Goal: Communication & Community: Participate in discussion

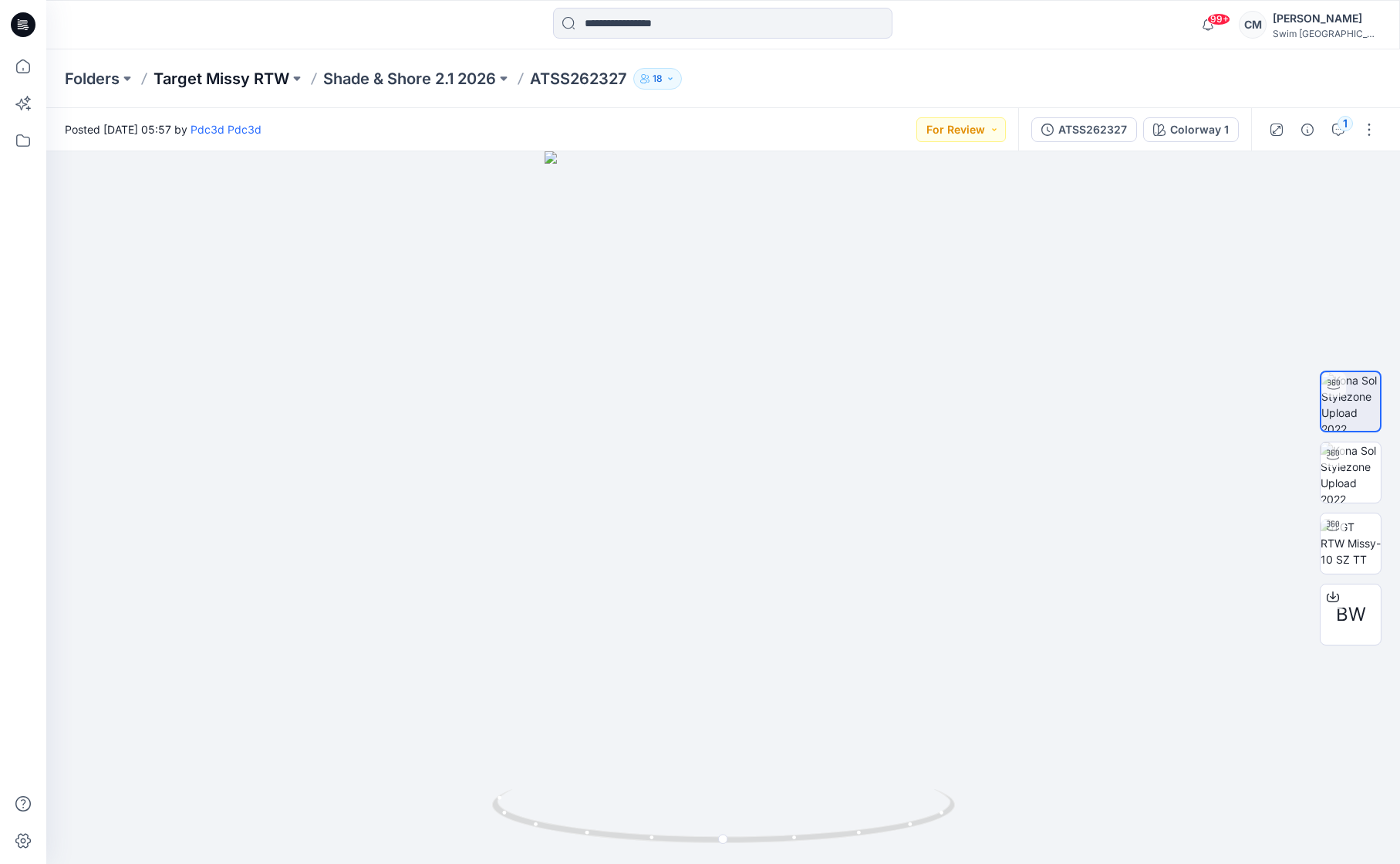
click at [206, 86] on p "Target Missy RTW" at bounding box center [222, 79] width 136 height 21
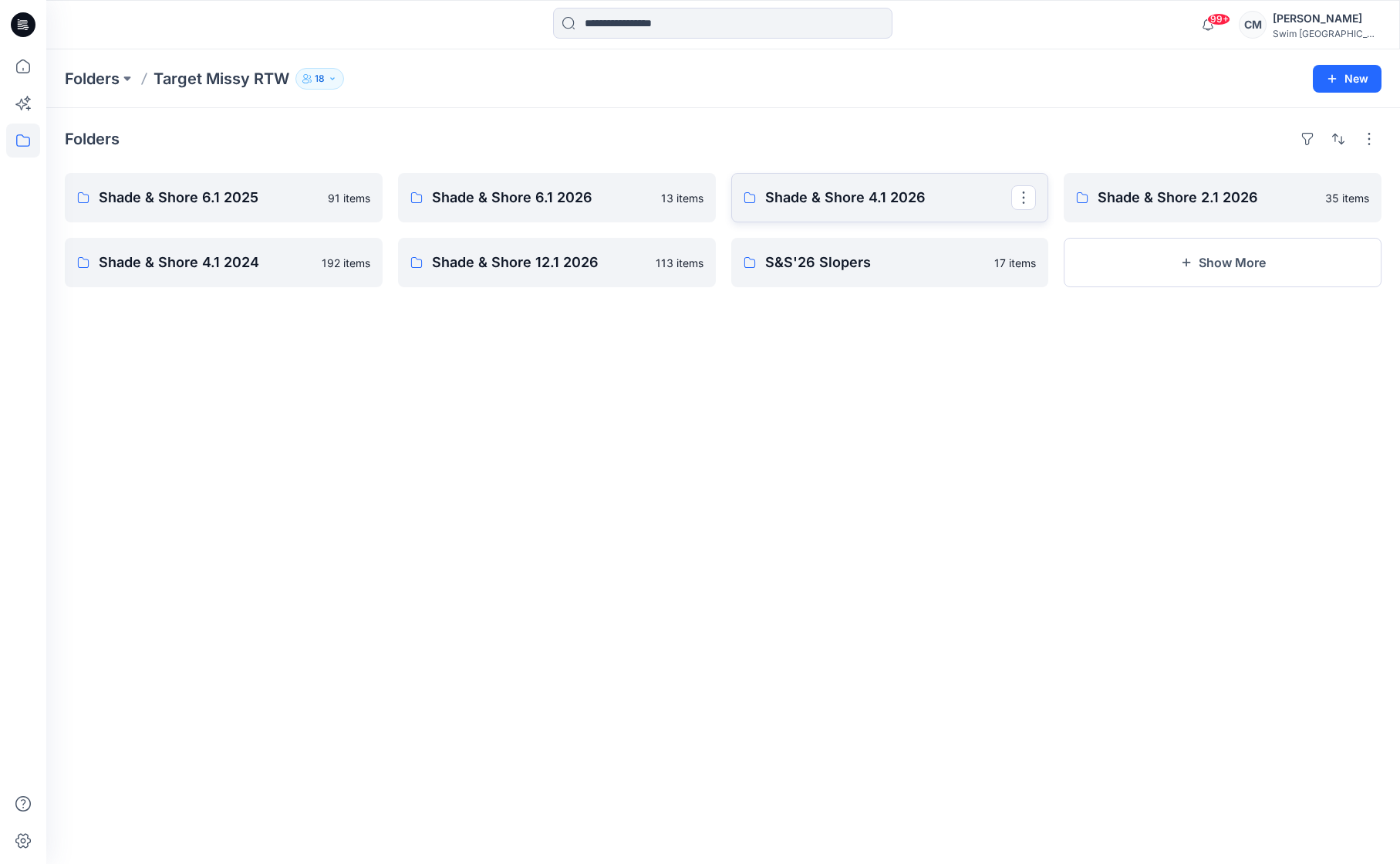
click at [825, 195] on p "Shade & Shore 4.1 2026" at bounding box center [888, 197] width 247 height 21
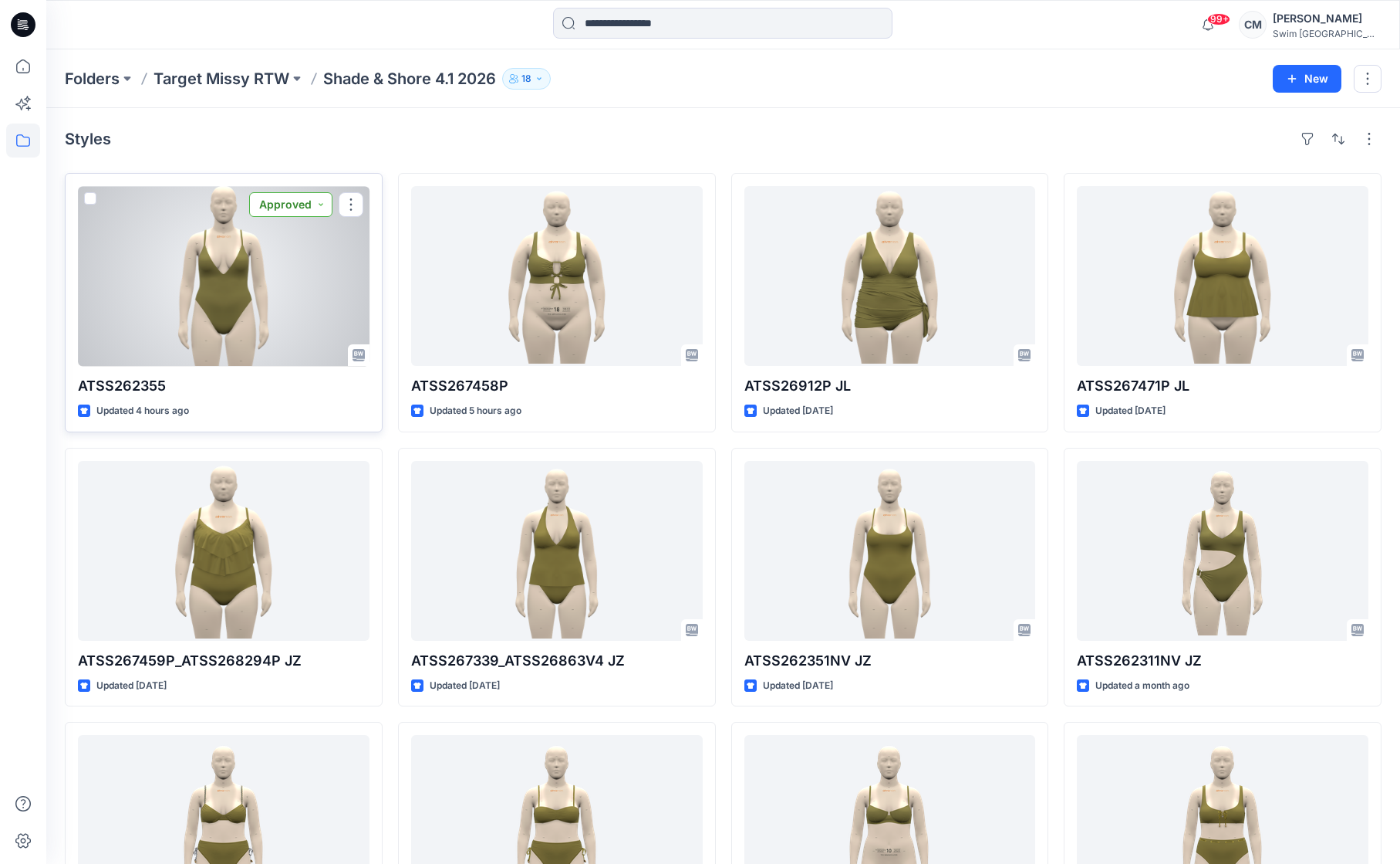
click at [283, 213] on button "Approved" at bounding box center [291, 204] width 83 height 25
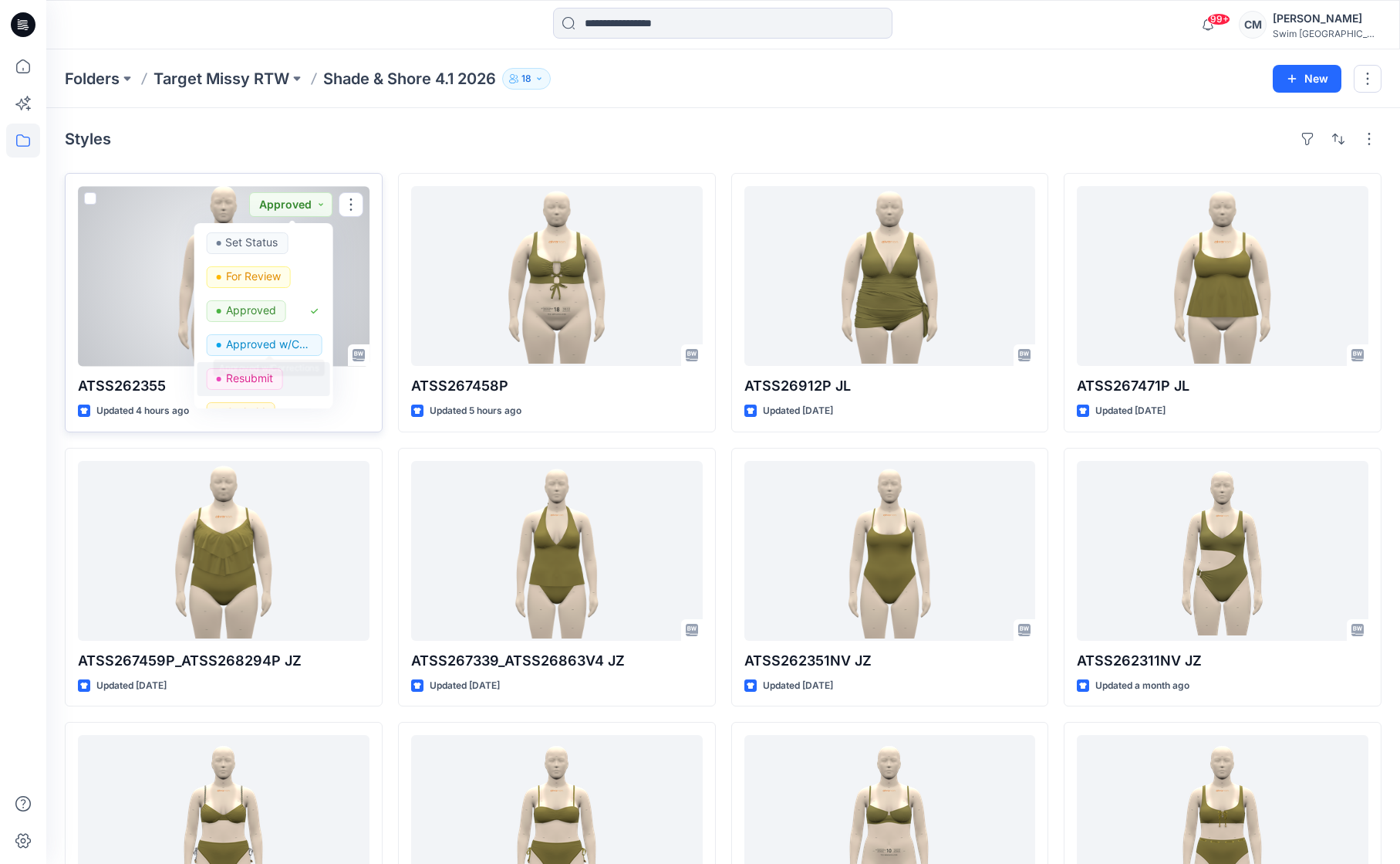
click at [263, 370] on p "Resubmit" at bounding box center [248, 378] width 47 height 20
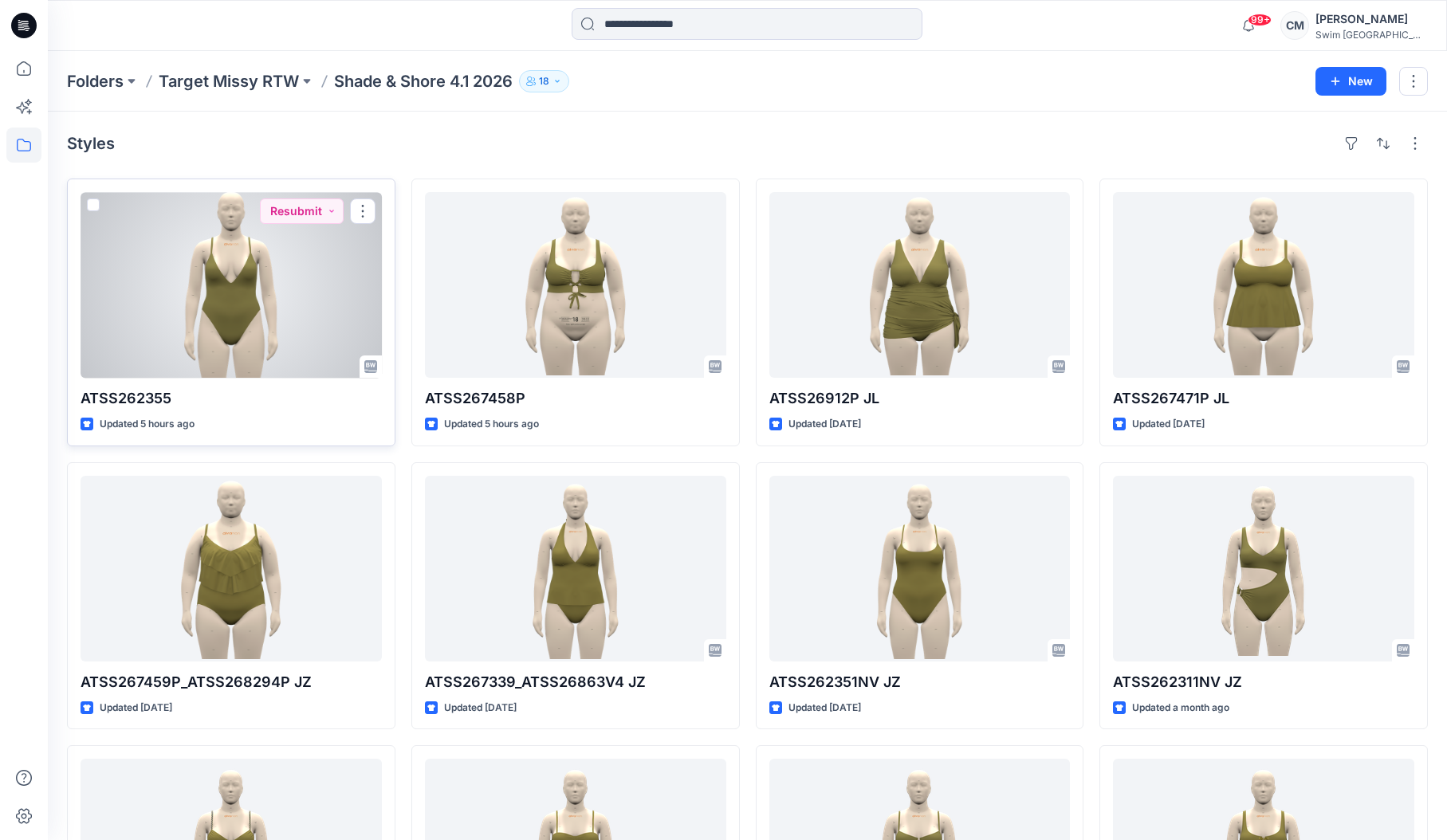
click at [229, 298] on div at bounding box center [231, 284] width 301 height 185
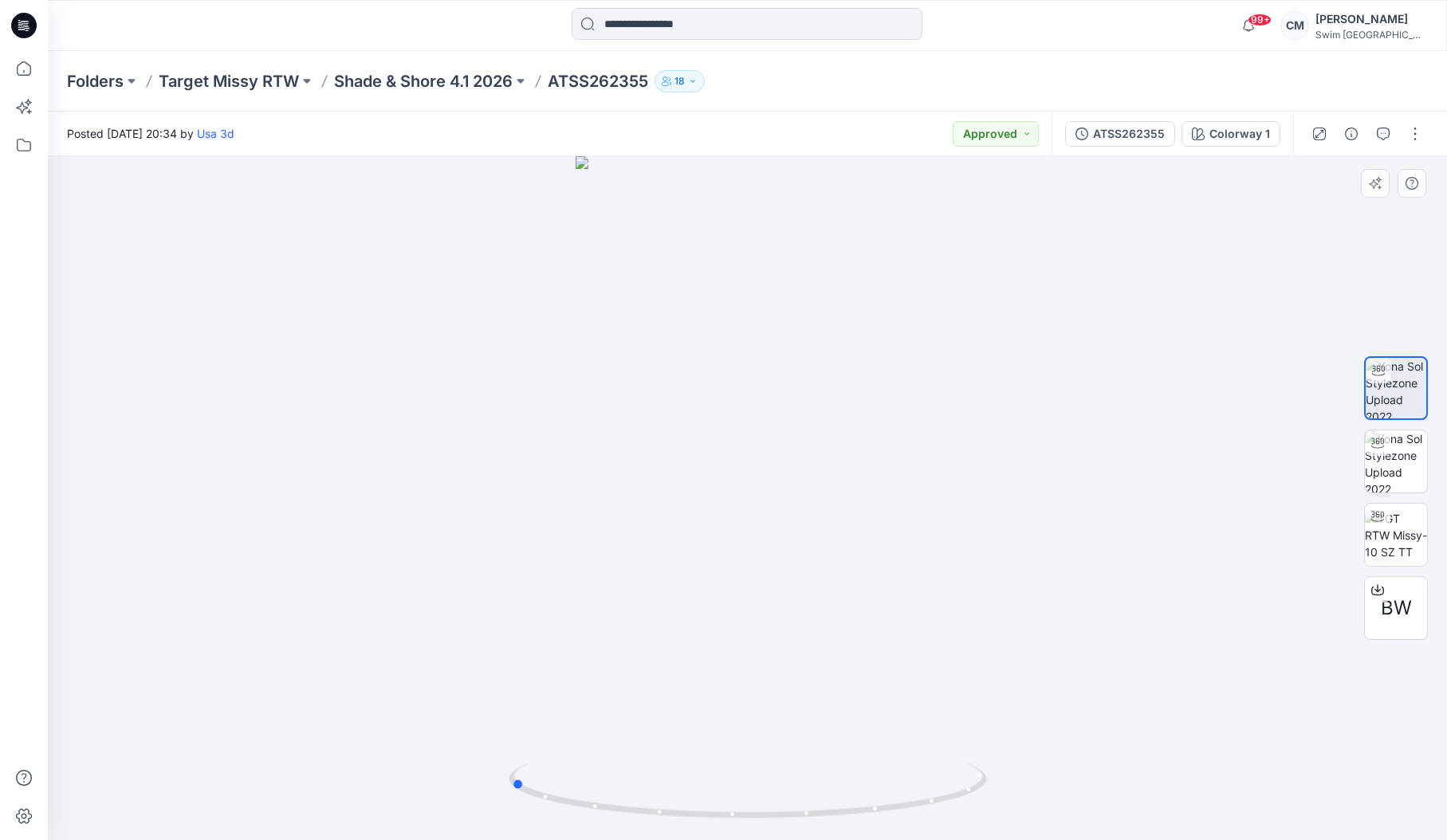
drag, startPoint x: 758, startPoint y: 399, endPoint x: 1001, endPoint y: 384, distance: 243.5
click at [1002, 385] on div at bounding box center [747, 498] width 1399 height 684
click at [1046, 116] on div "Posted [DATE] 20:34 by Usa 3d Approved" at bounding box center [549, 133] width 1004 height 44
click at [1041, 116] on div "Posted Friday, September 12, 2025 20:34 by Usa 3d Approved" at bounding box center [549, 133] width 1004 height 44
click at [1024, 142] on button "Approved" at bounding box center [996, 134] width 86 height 26
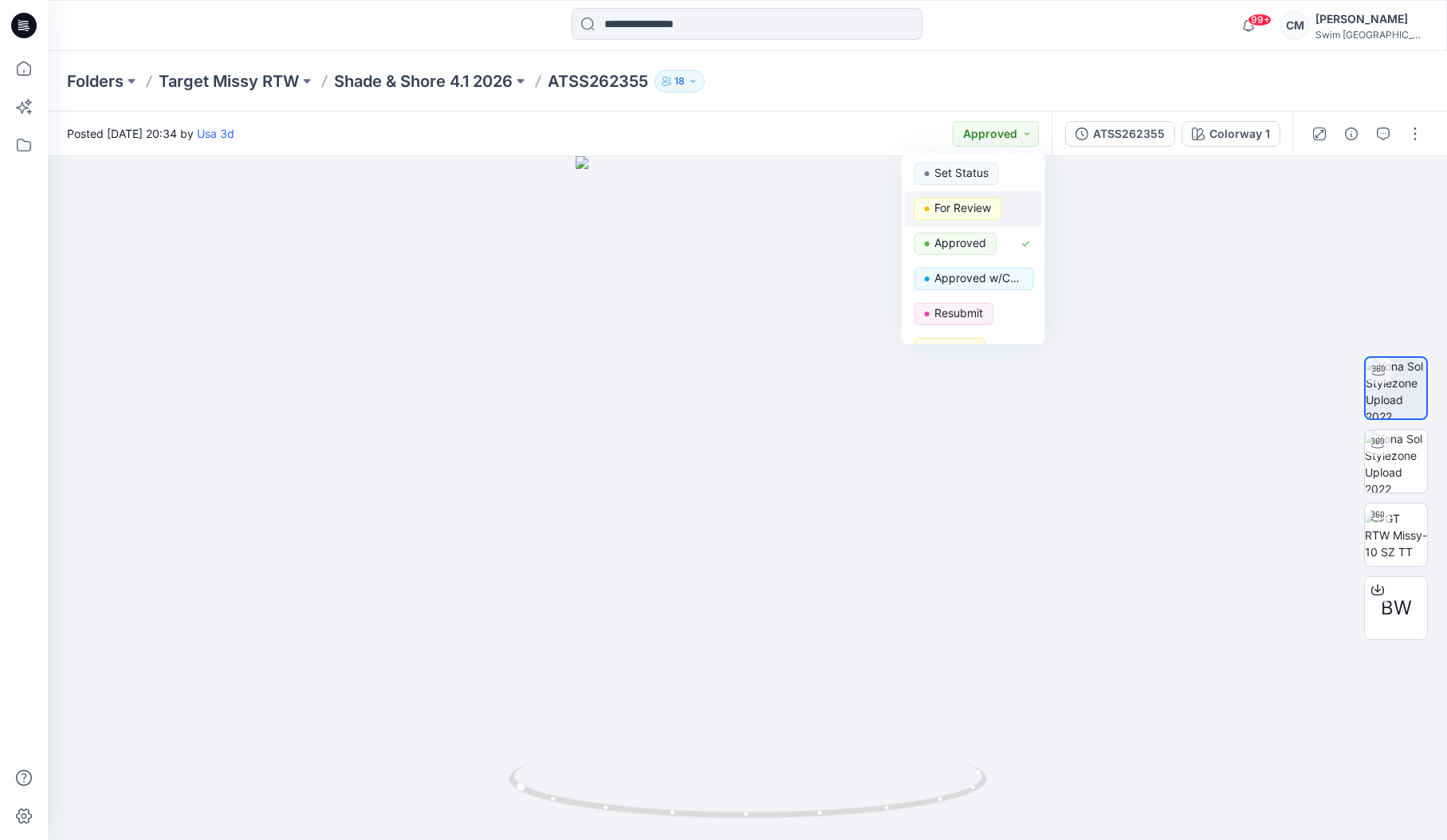
click at [992, 206] on span "For Review" at bounding box center [957, 208] width 87 height 22
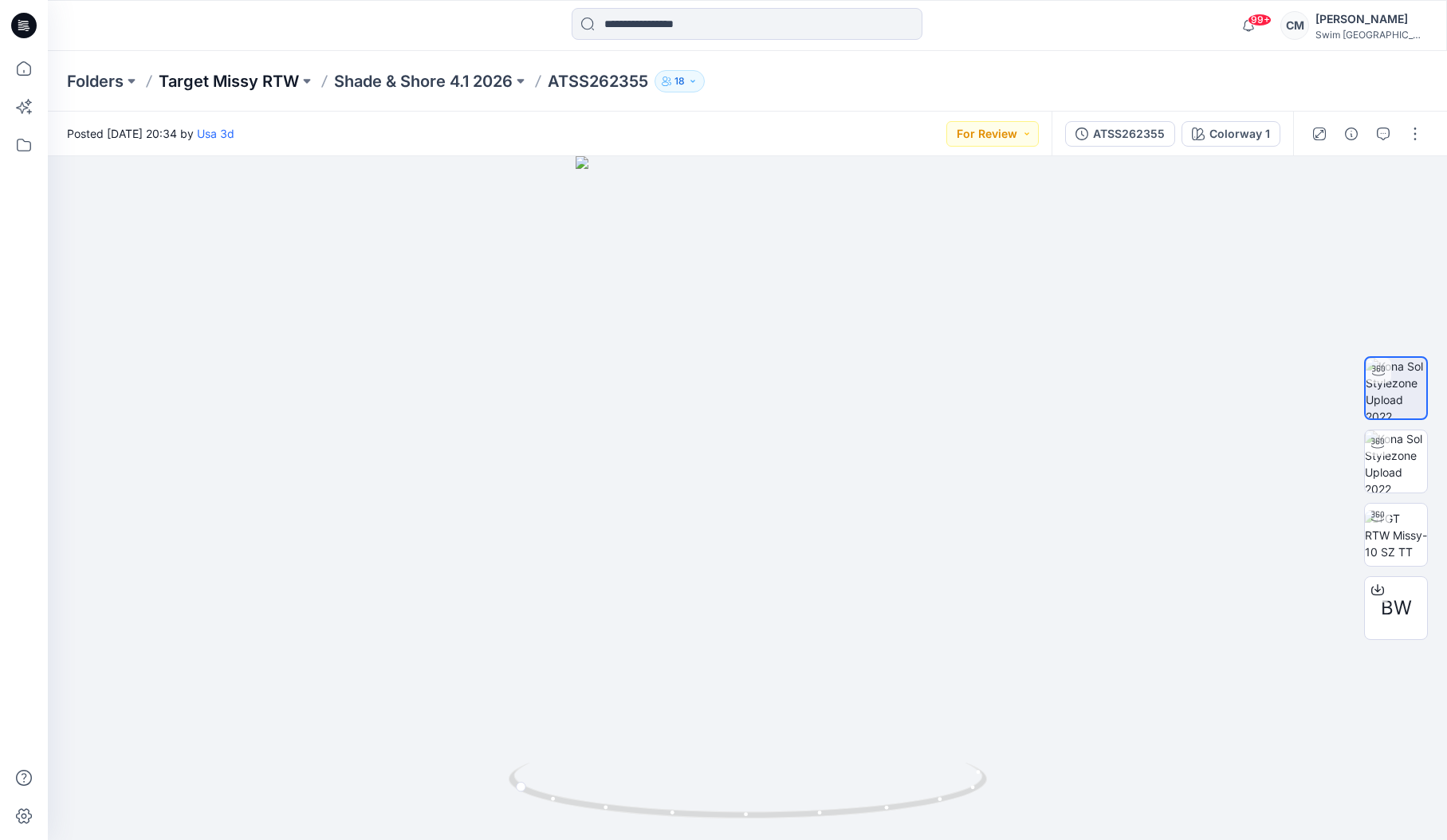
click at [279, 81] on p "Target Missy RTW" at bounding box center [229, 81] width 141 height 22
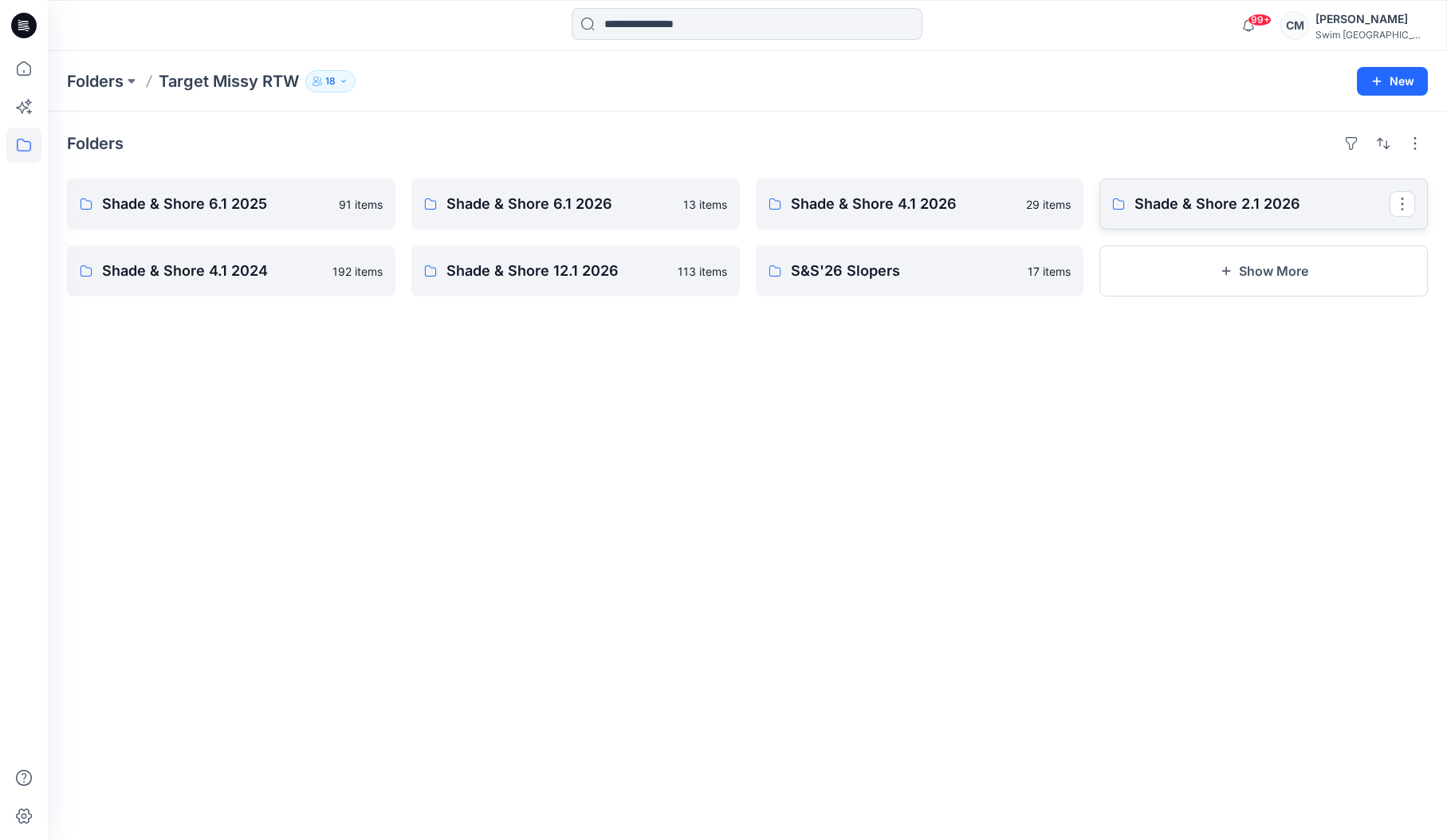
click at [1204, 180] on link "Shade & Shore 2.1 2026" at bounding box center [1264, 205] width 329 height 51
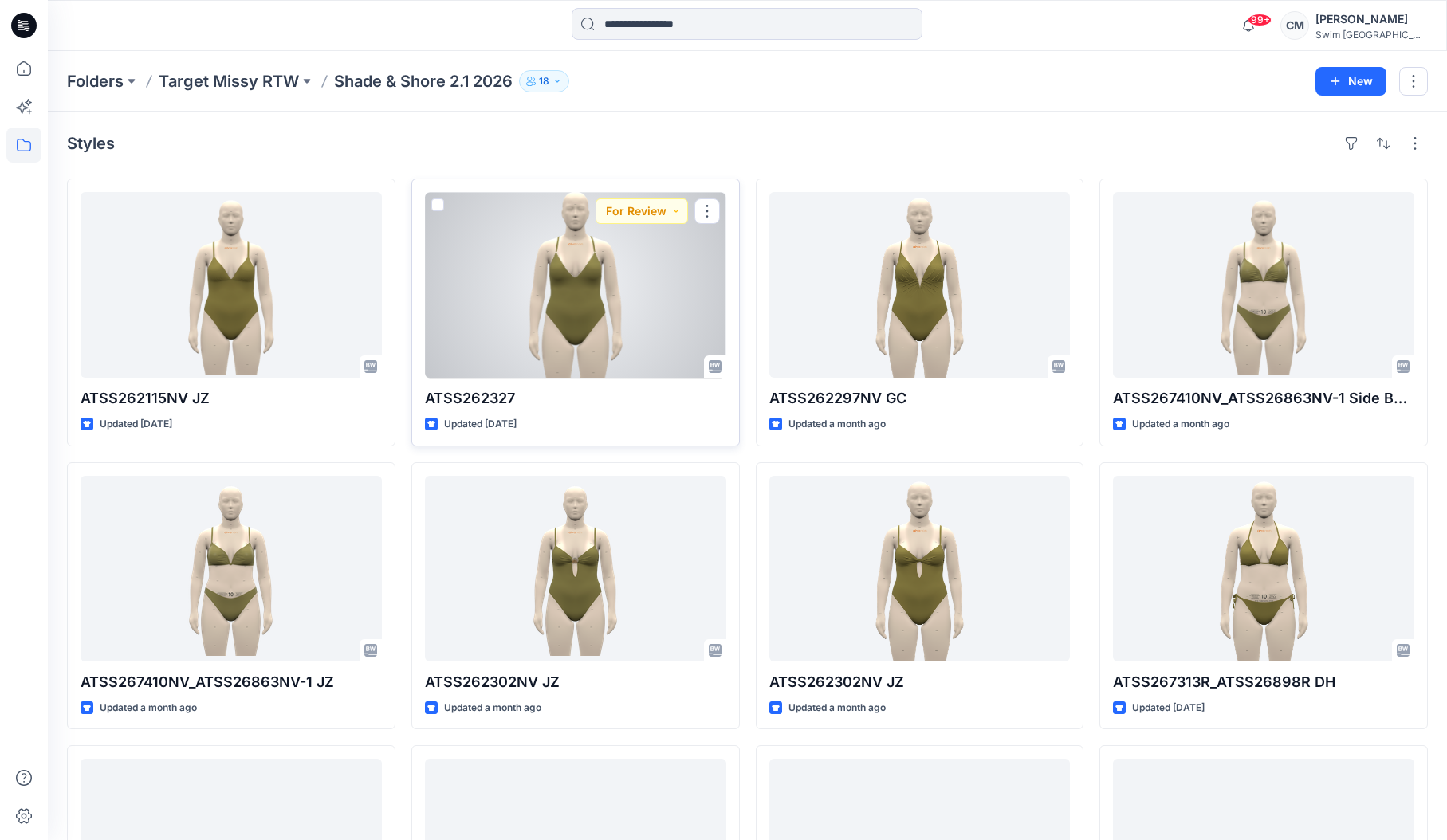
click at [618, 319] on div at bounding box center [576, 284] width 301 height 185
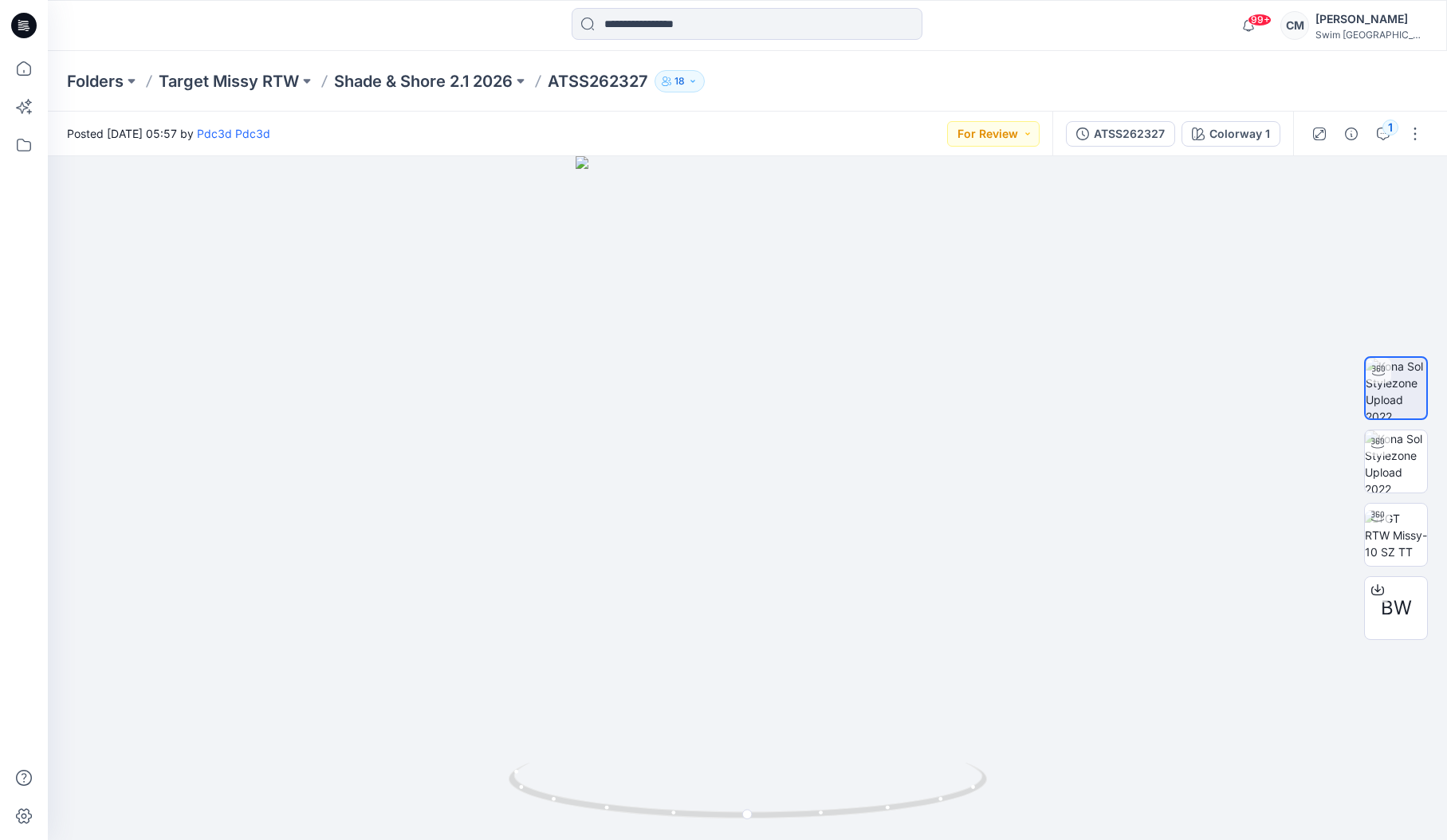
click at [1062, 130] on div "ATSS262327 Colorway 1" at bounding box center [1173, 133] width 241 height 45
click at [1024, 130] on button "For Review" at bounding box center [993, 134] width 92 height 26
click at [973, 242] on p "Approved" at bounding box center [960, 243] width 52 height 21
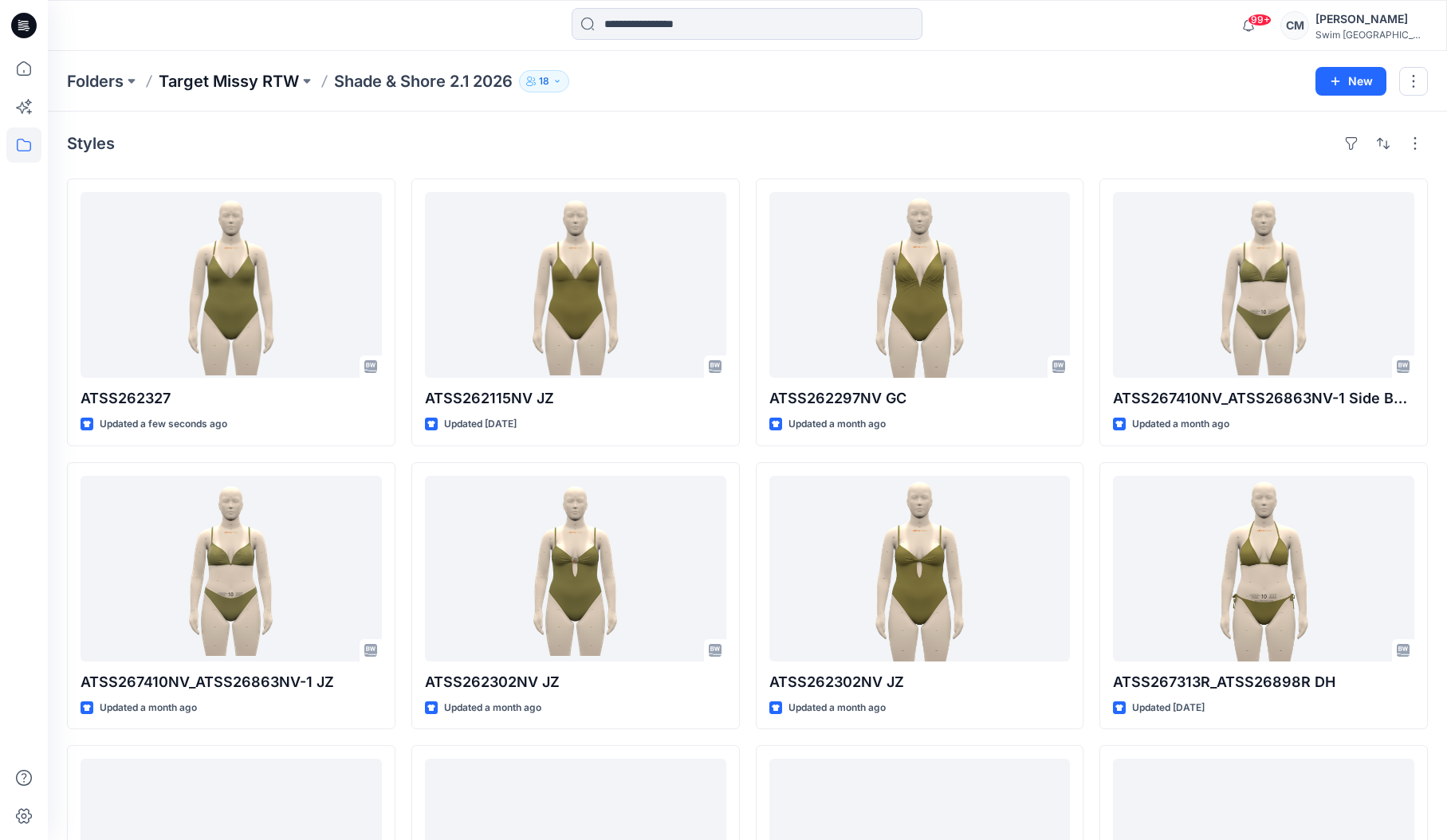
click at [225, 83] on p "Target Missy RTW" at bounding box center [229, 81] width 141 height 22
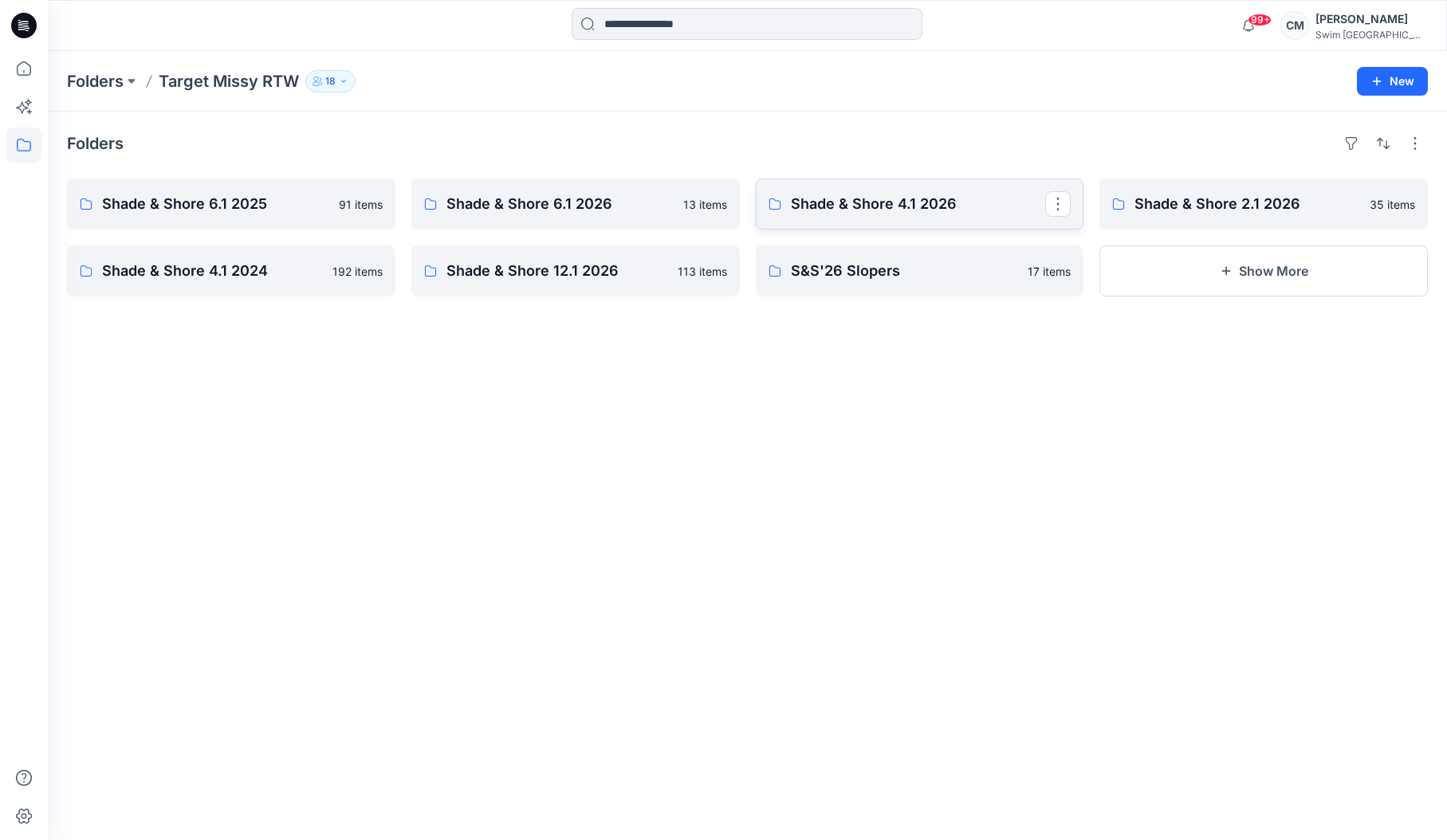
click at [909, 205] on p "Shade & Shore 4.1 2026" at bounding box center [918, 204] width 255 height 22
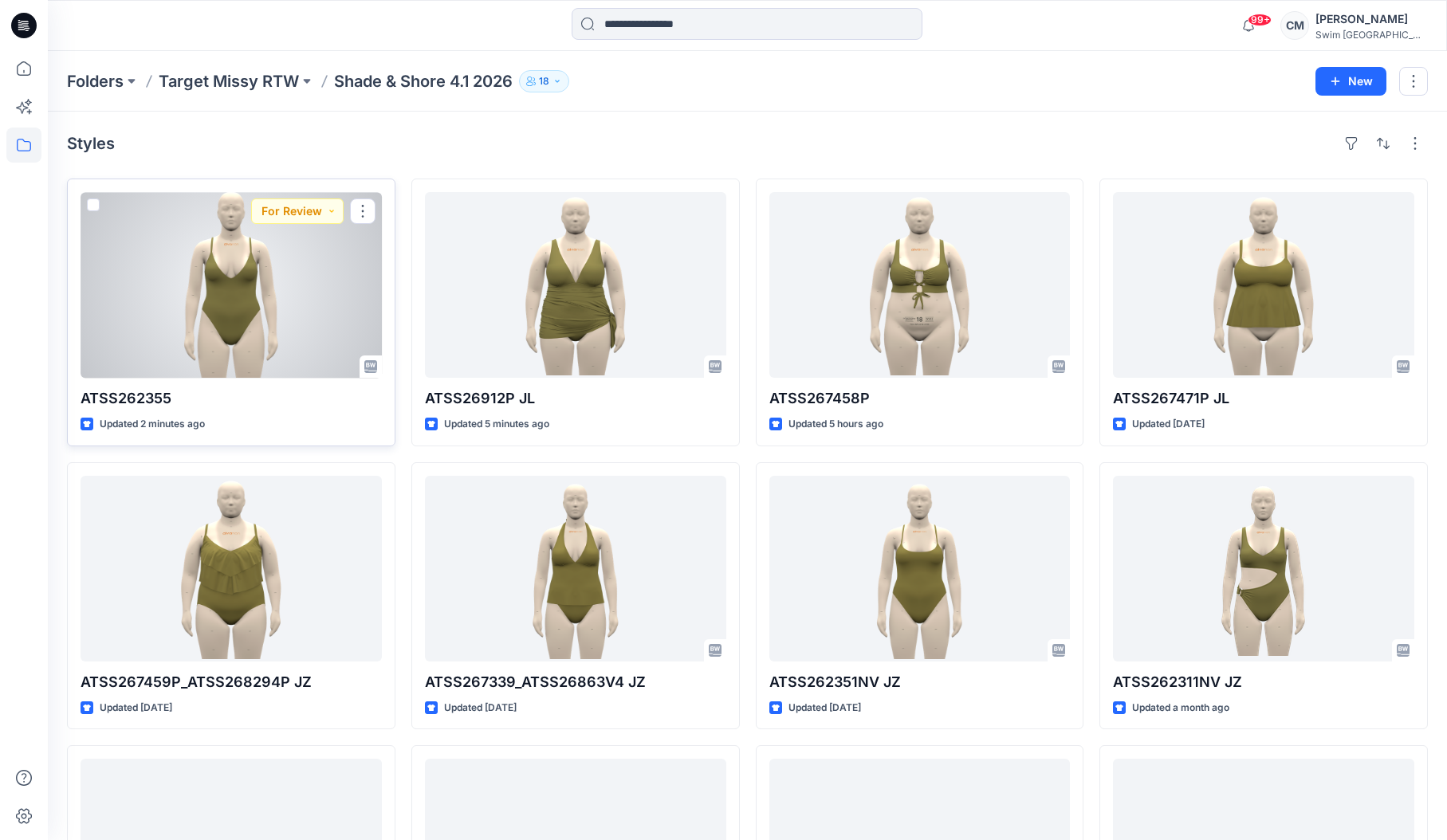
click at [280, 323] on div at bounding box center [231, 284] width 301 height 185
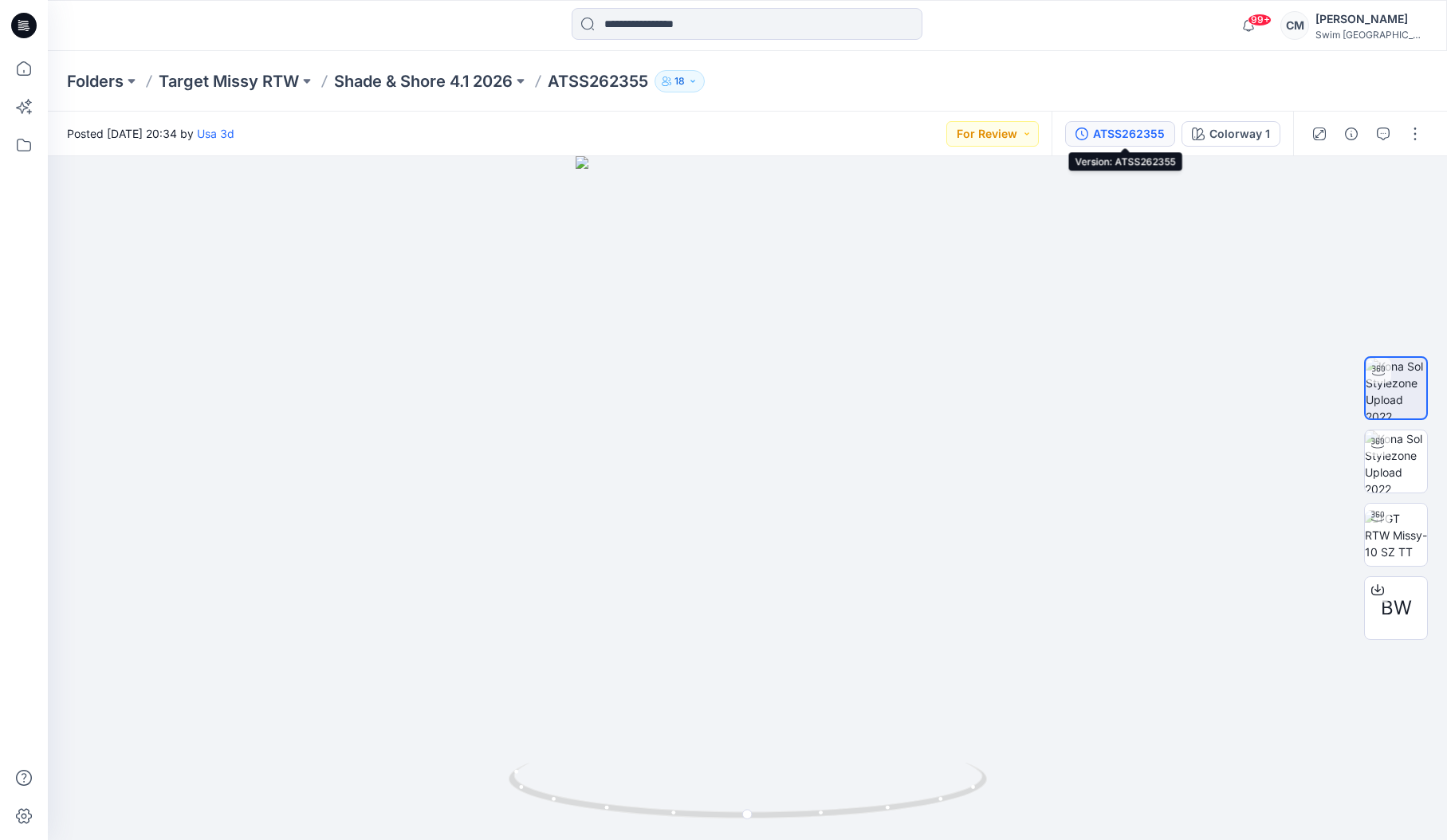
click at [1120, 144] on button "ATSS262355" at bounding box center [1120, 134] width 110 height 26
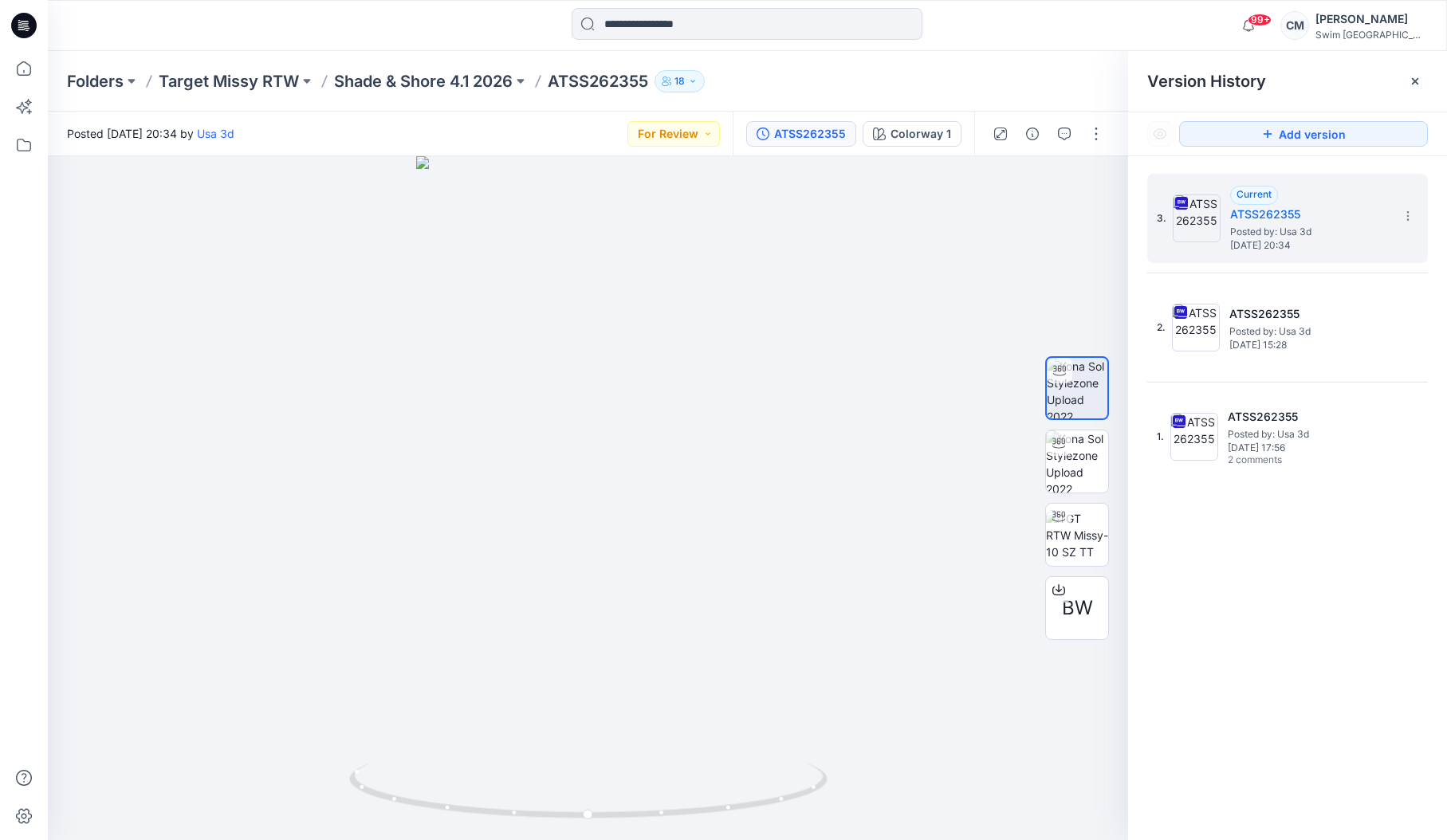
click at [944, 83] on div "Folders Target Missy RTW Shade & Shore 4.1 2026 ATSS262355 18" at bounding box center [685, 81] width 1237 height 22
click at [678, 140] on button "For Review" at bounding box center [673, 134] width 92 height 26
click at [684, 241] on div "Approved" at bounding box center [654, 244] width 118 height 22
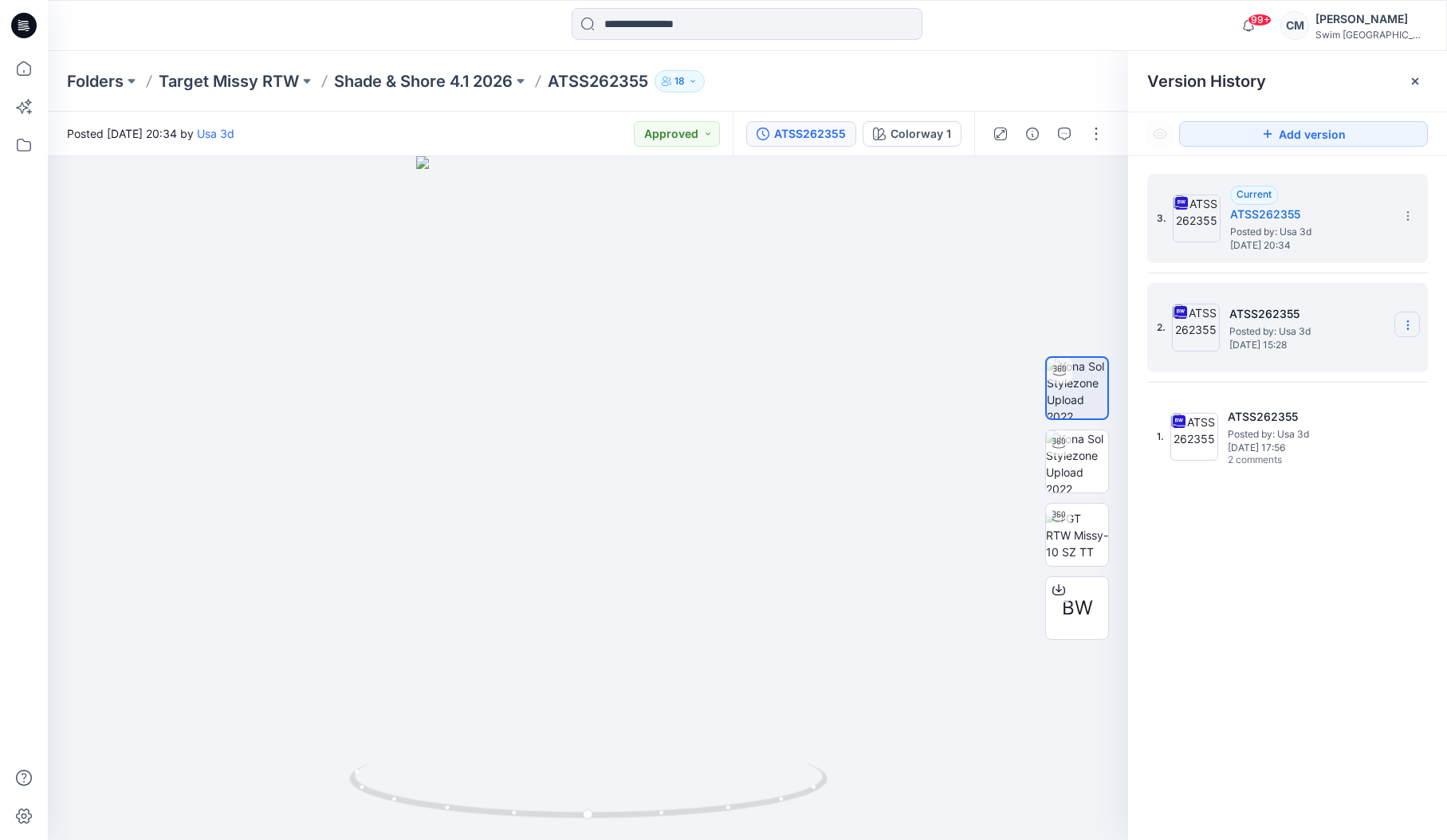
click at [1410, 315] on section at bounding box center [1408, 324] width 26 height 26
click at [1348, 362] on span "Download Source BW File" at bounding box center [1327, 355] width 133 height 19
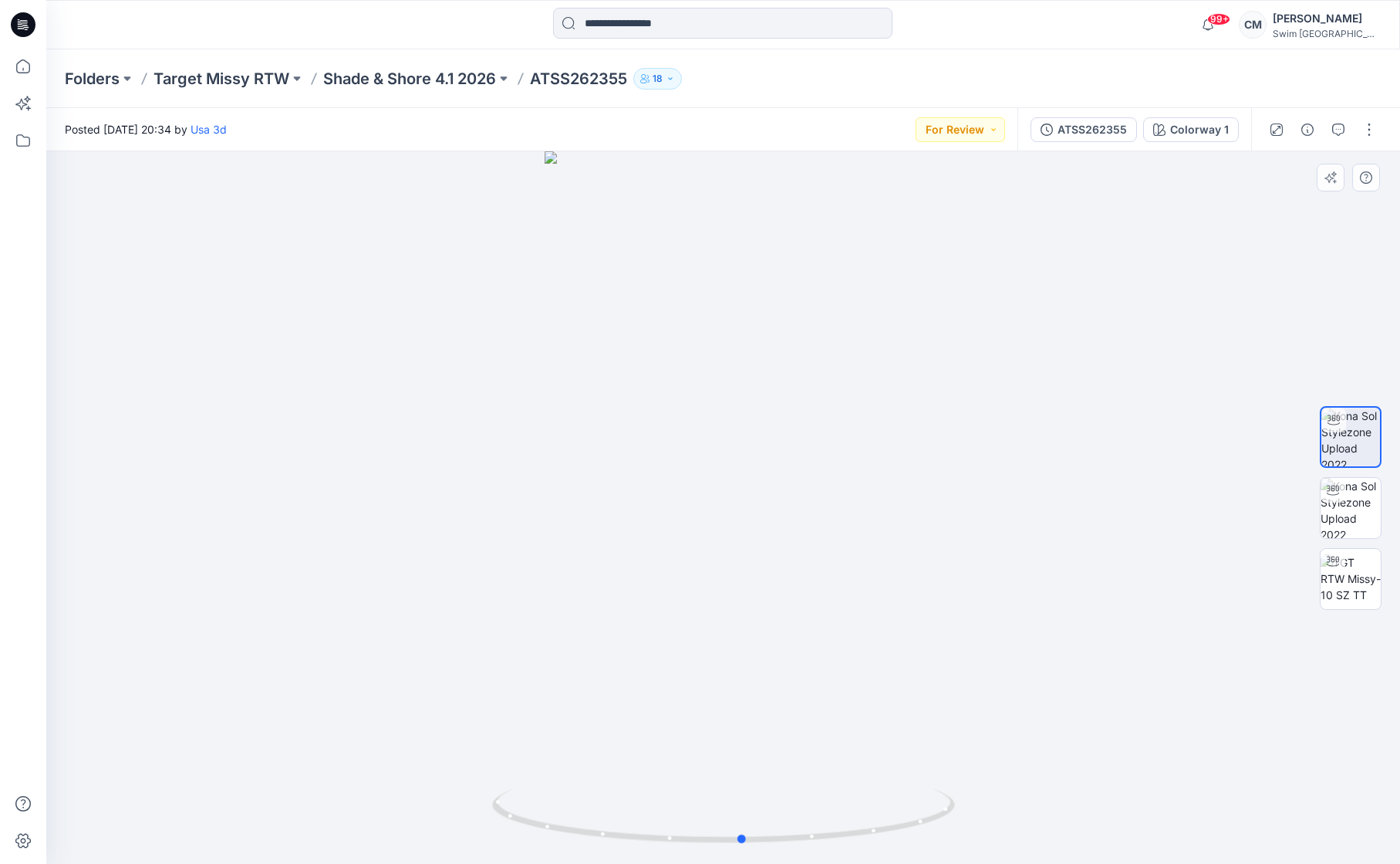
drag, startPoint x: 776, startPoint y: 531, endPoint x: 794, endPoint y: 512, distance: 26.2
click at [794, 514] on div at bounding box center [723, 508] width 1354 height 713
click at [1115, 134] on div "ATSS262355" at bounding box center [1092, 129] width 70 height 17
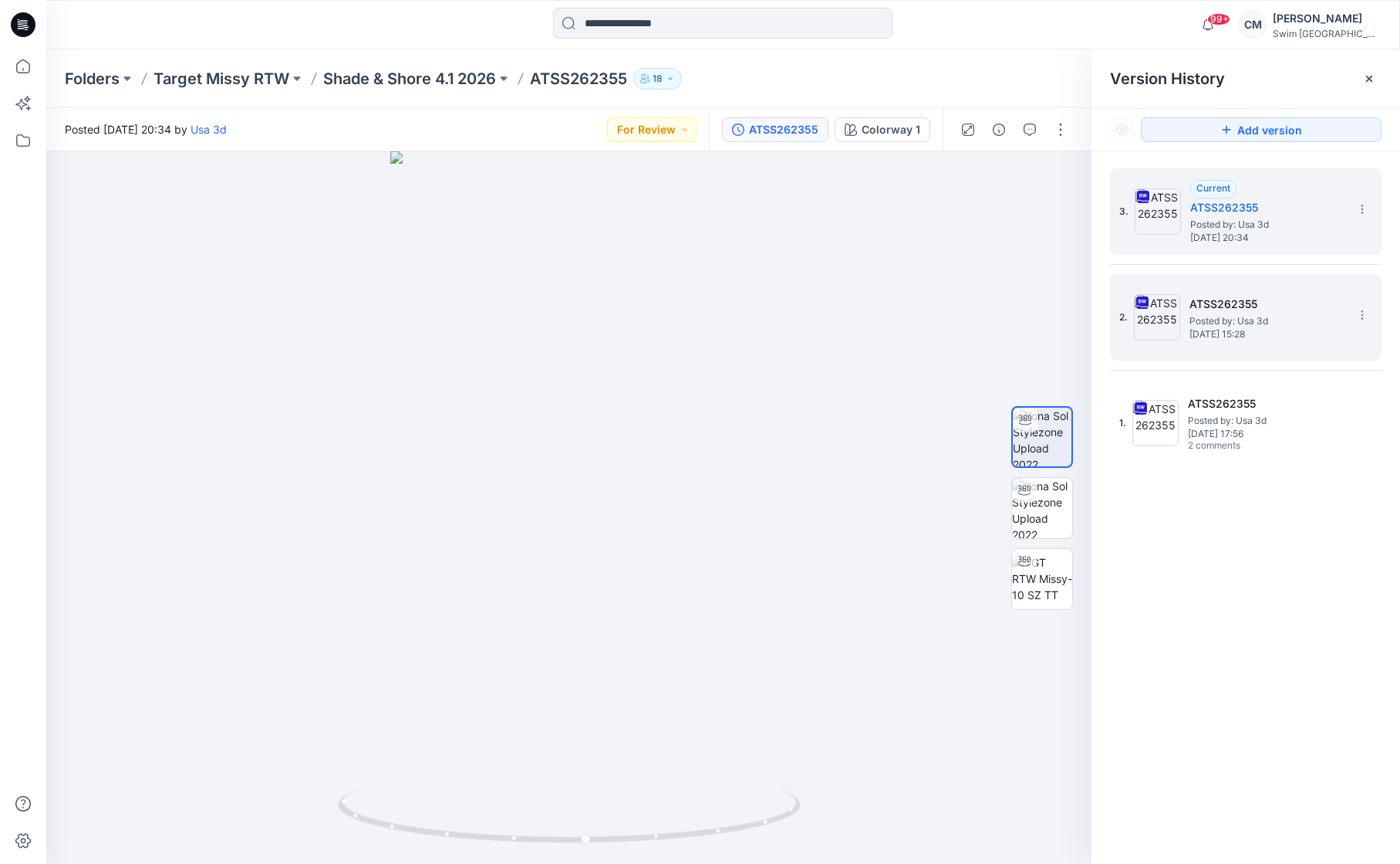
click at [1177, 316] on img at bounding box center [1157, 317] width 46 height 46
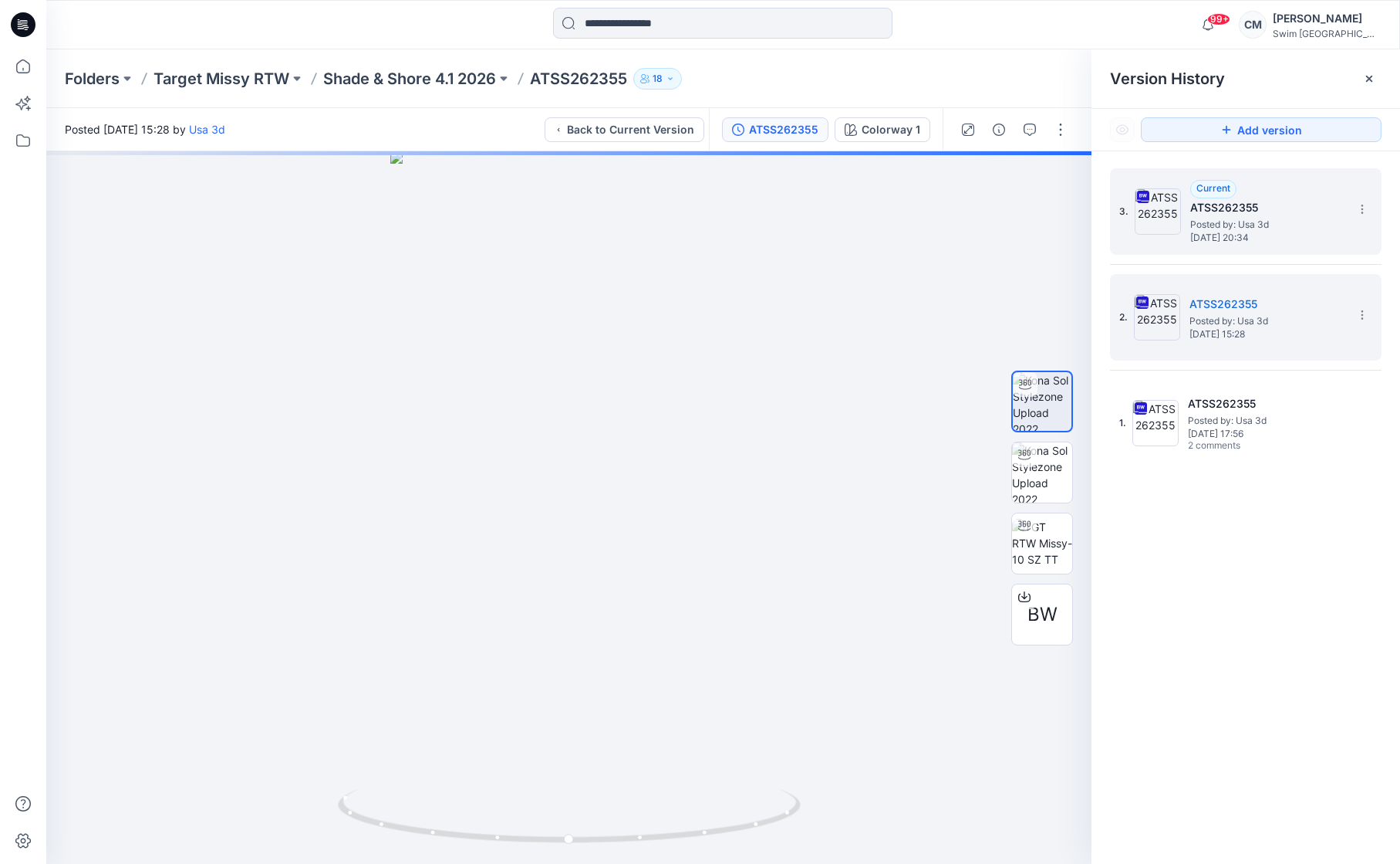
click at [1272, 227] on span "Posted by: Usa 3d" at bounding box center [1267, 224] width 155 height 15
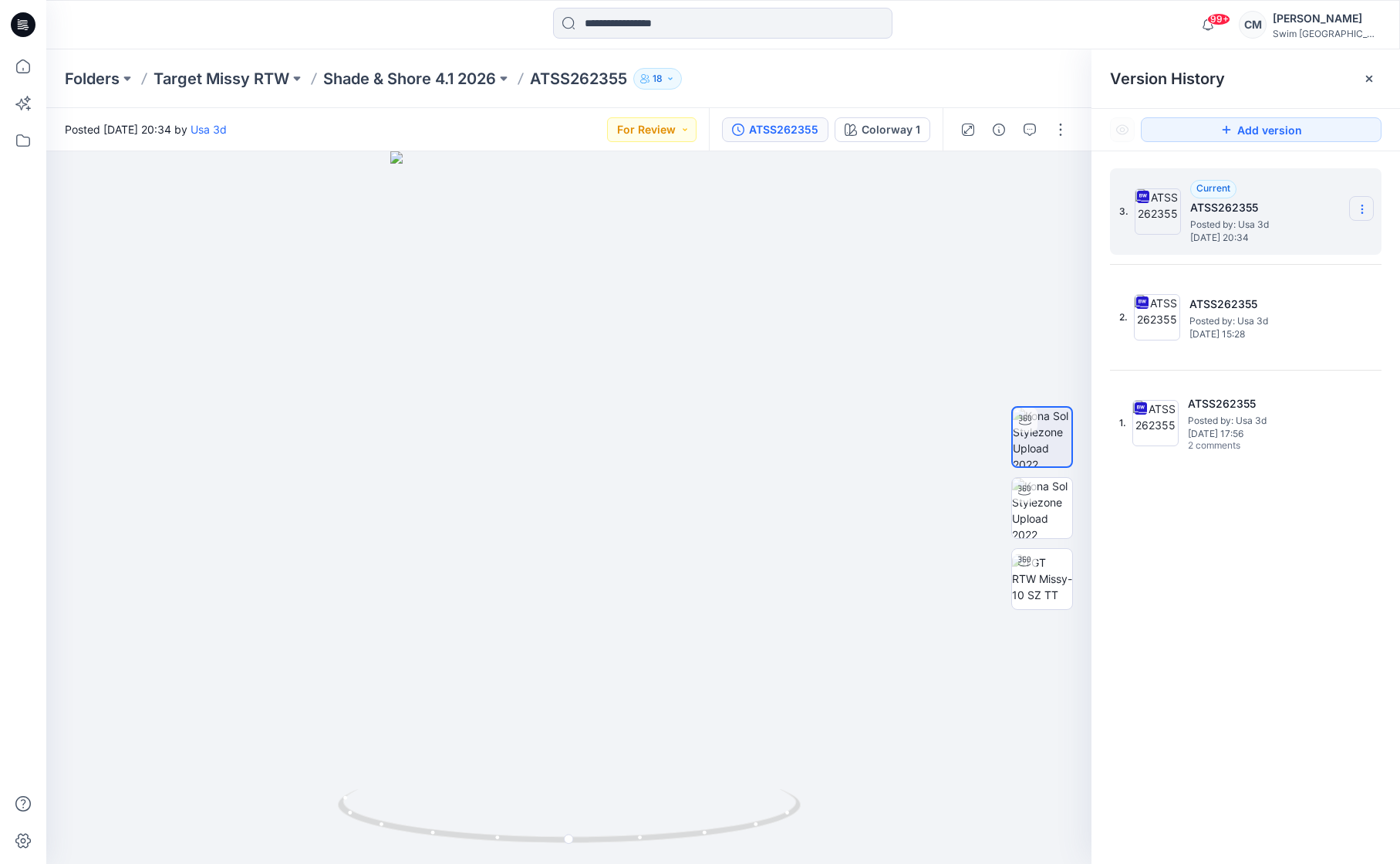
click at [1363, 203] on icon at bounding box center [1363, 210] width 12 height 12
click at [1267, 240] on span "Download Source BW File" at bounding box center [1284, 239] width 129 height 19
click at [913, 80] on div "Folders Target Missy RTW Shade & Shore 4.1 2026 ATSS262355 18" at bounding box center [663, 79] width 1197 height 21
click at [674, 127] on button "For Review" at bounding box center [651, 130] width 89 height 25
click at [644, 233] on span "Approved" at bounding box center [616, 236] width 80 height 21
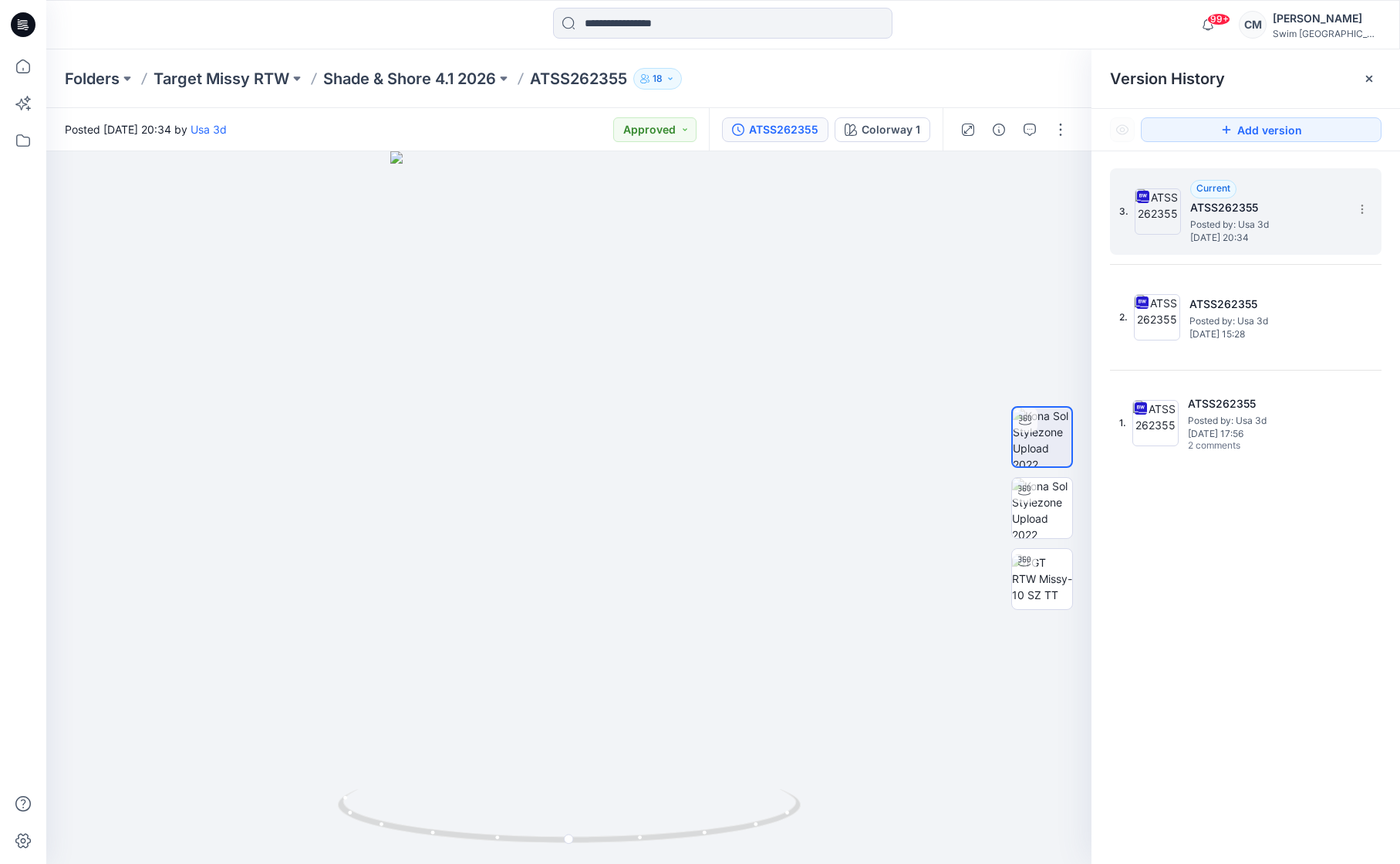
click at [377, 91] on div "Folders Target Missy RTW Shade & Shore 4.1 2026 ATSS262355 18" at bounding box center [723, 79] width 1354 height 58
click at [365, 77] on p "Shade & Shore 4.1 2026" at bounding box center [410, 79] width 173 height 21
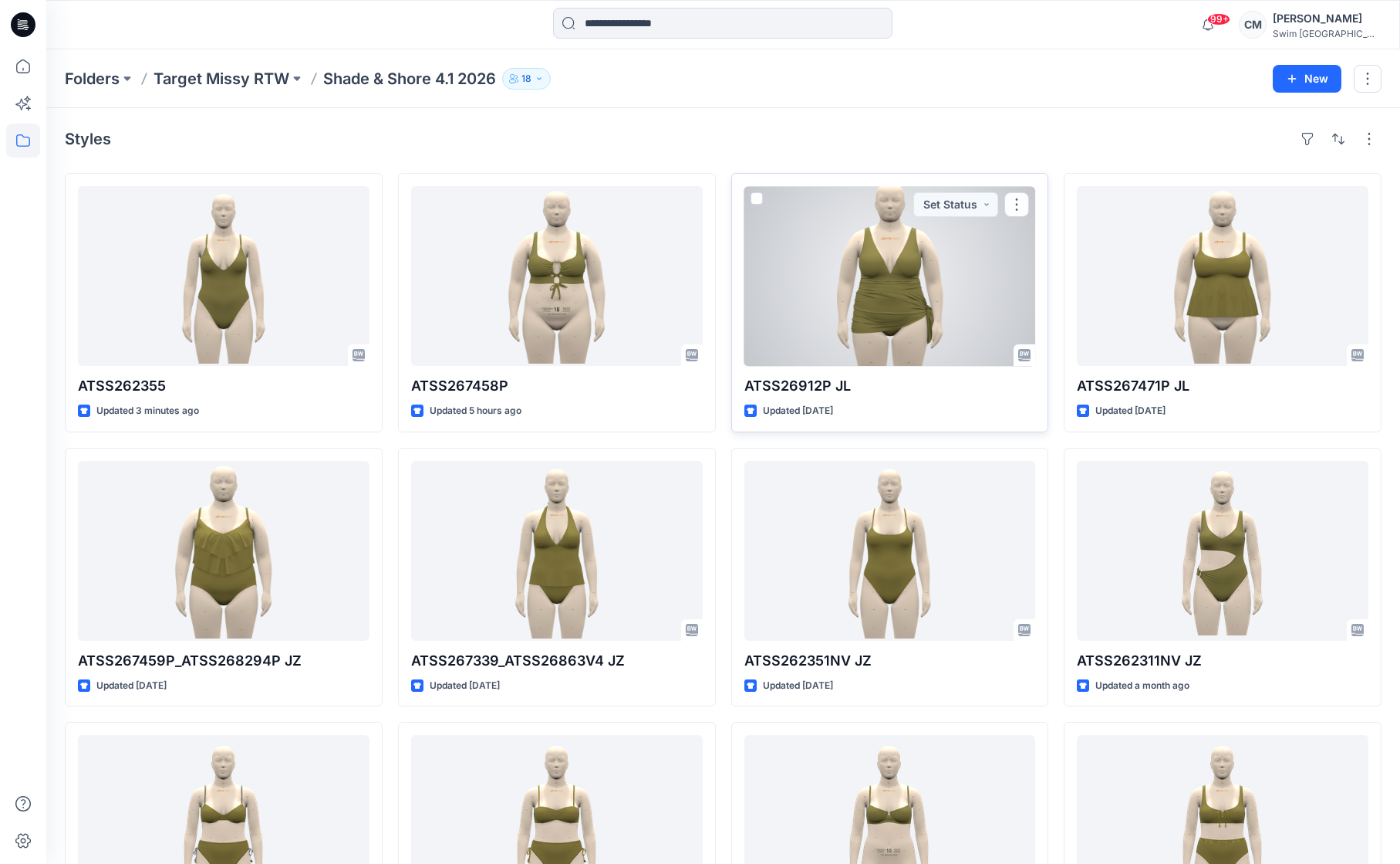
click at [824, 287] on div at bounding box center [890, 275] width 292 height 180
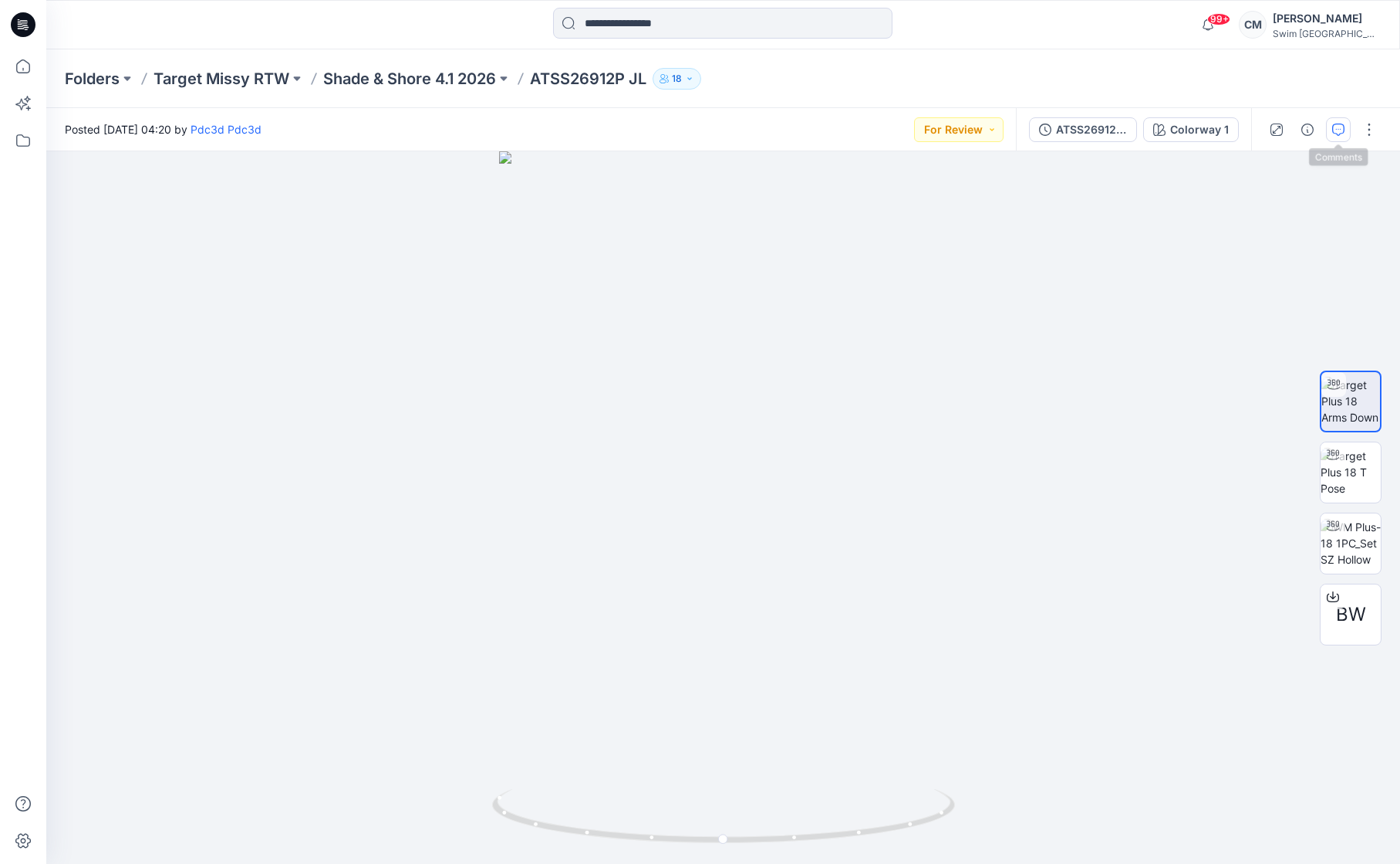
click at [1346, 125] on button "button" at bounding box center [1339, 130] width 25 height 25
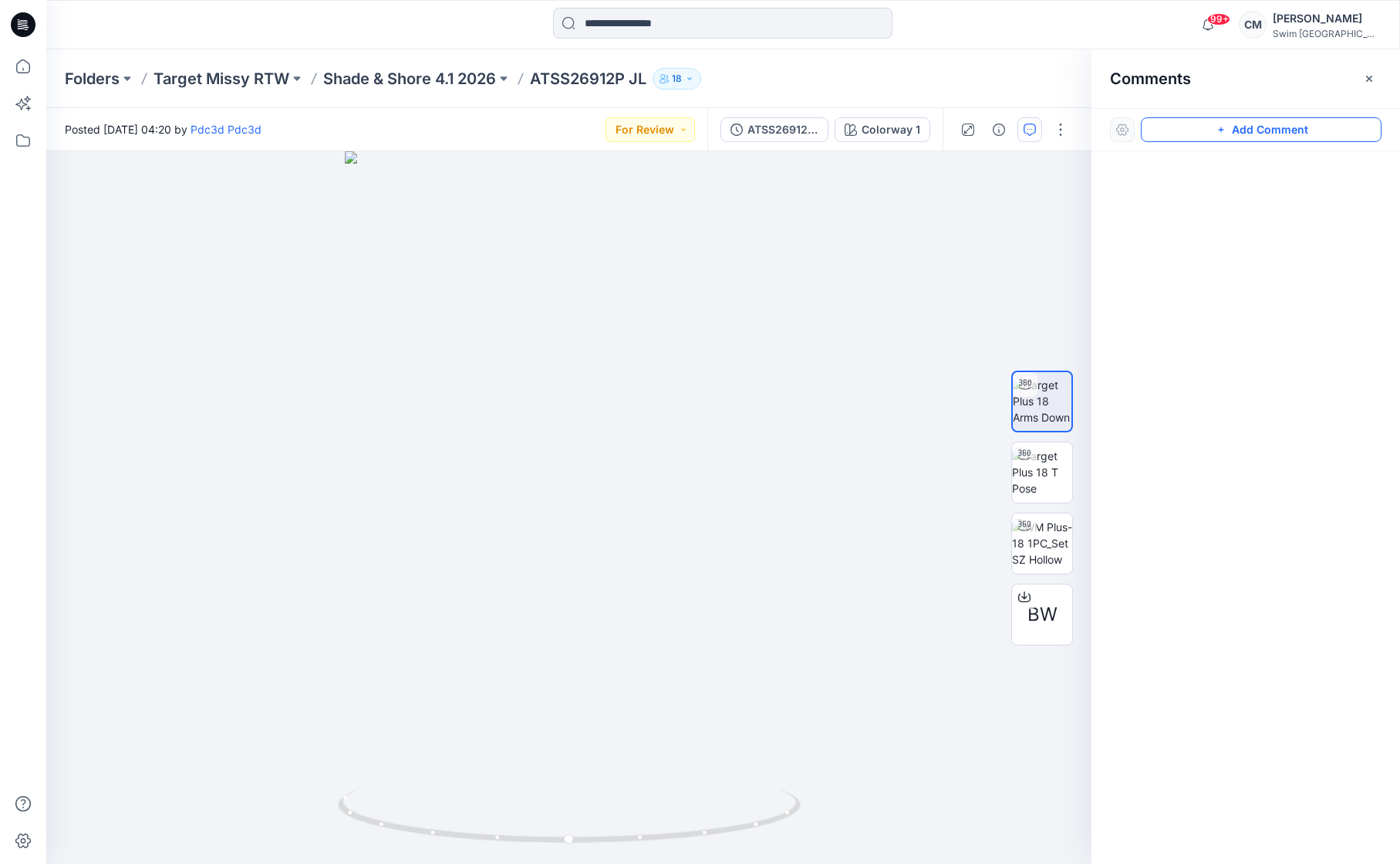
click at [1320, 122] on button "Add Comment" at bounding box center [1261, 130] width 240 height 25
click at [515, 645] on div "1" at bounding box center [568, 508] width 1046 height 713
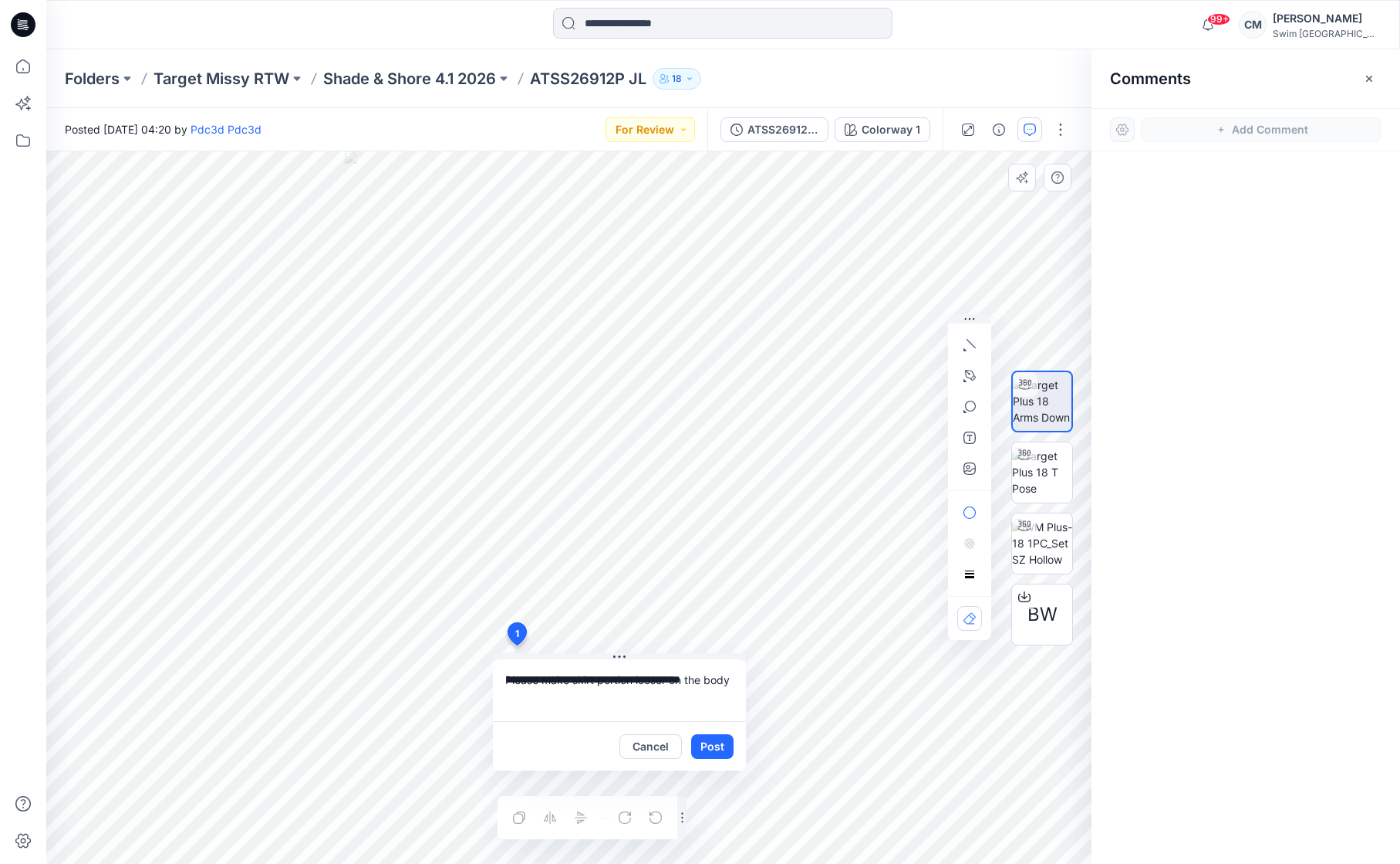
click at [633, 678] on textarea "**********" at bounding box center [620, 690] width 253 height 62
click at [544, 699] on textarea "**********" at bounding box center [620, 690] width 253 height 62
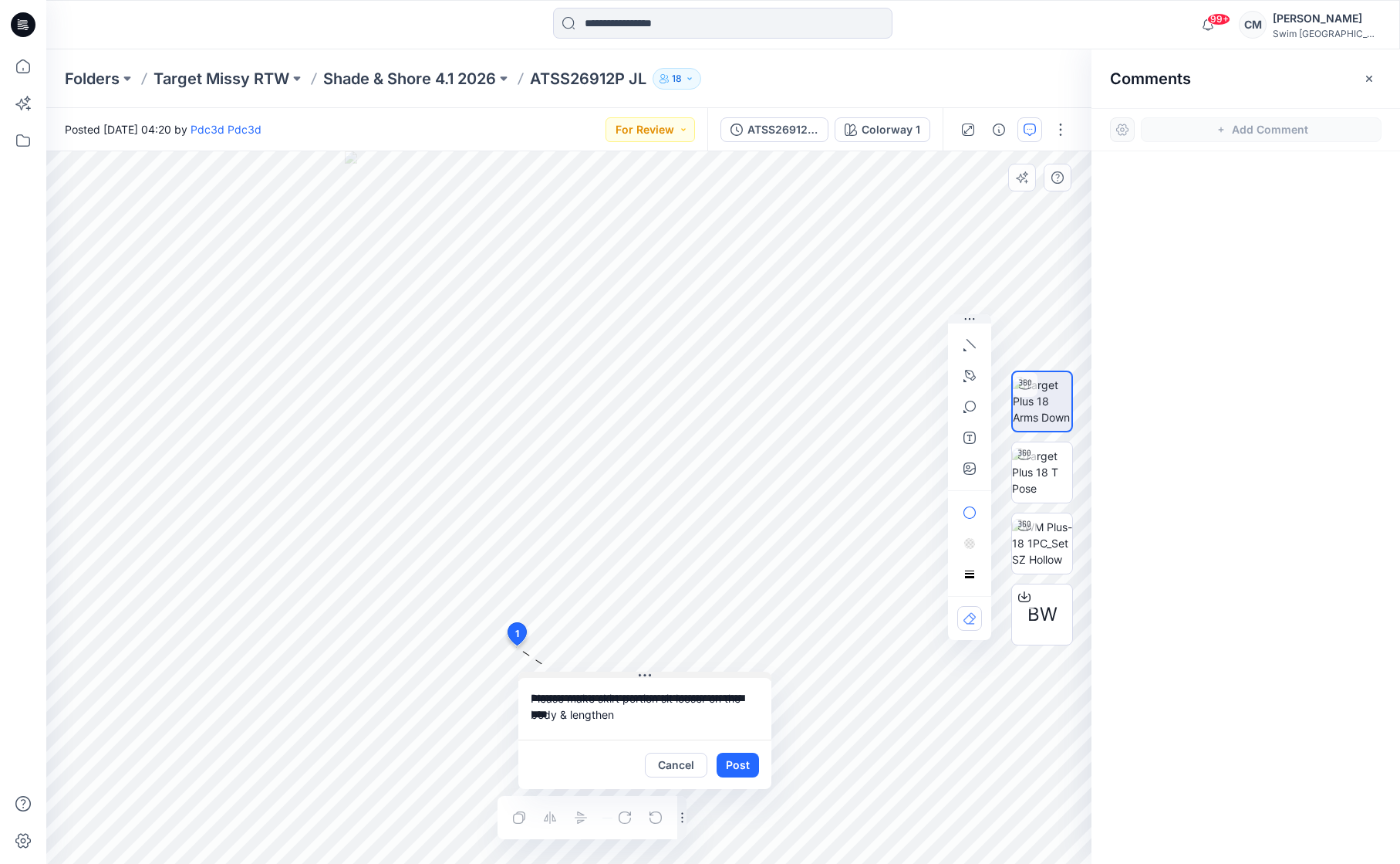
drag, startPoint x: 622, startPoint y: 654, endPoint x: 647, endPoint y: 671, distance: 30.2
click at [647, 672] on icon at bounding box center [645, 676] width 12 height 12
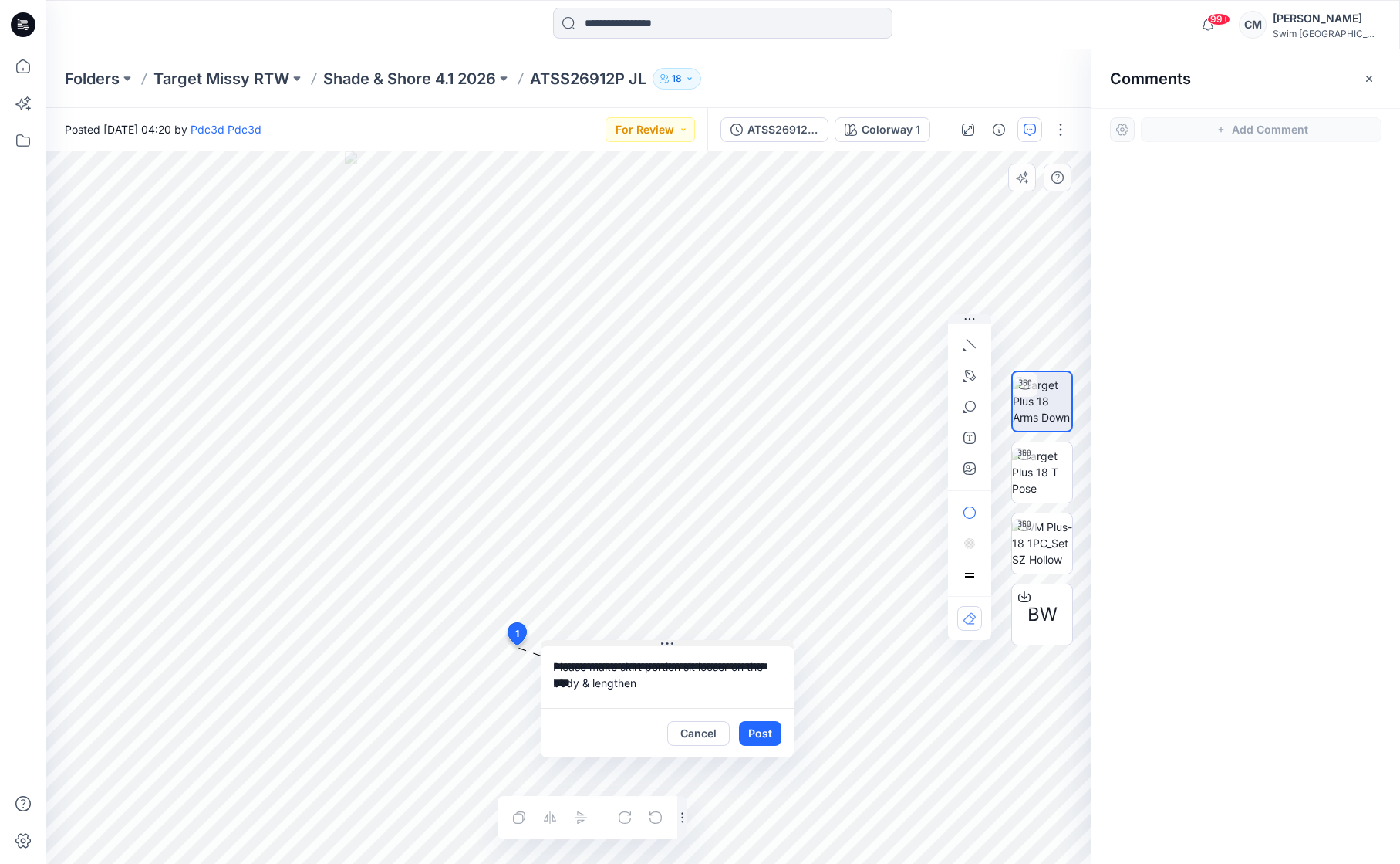
drag, startPoint x: 637, startPoint y: 675, endPoint x: 658, endPoint y: 638, distance: 42.5
click at [658, 641] on button at bounding box center [667, 645] width 253 height 9
click at [658, 685] on textarea "**********" at bounding box center [666, 675] width 253 height 62
drag, startPoint x: 590, startPoint y: 682, endPoint x: 635, endPoint y: 682, distance: 45.0
click at [635, 682] on textarea "**********" at bounding box center [666, 675] width 253 height 62
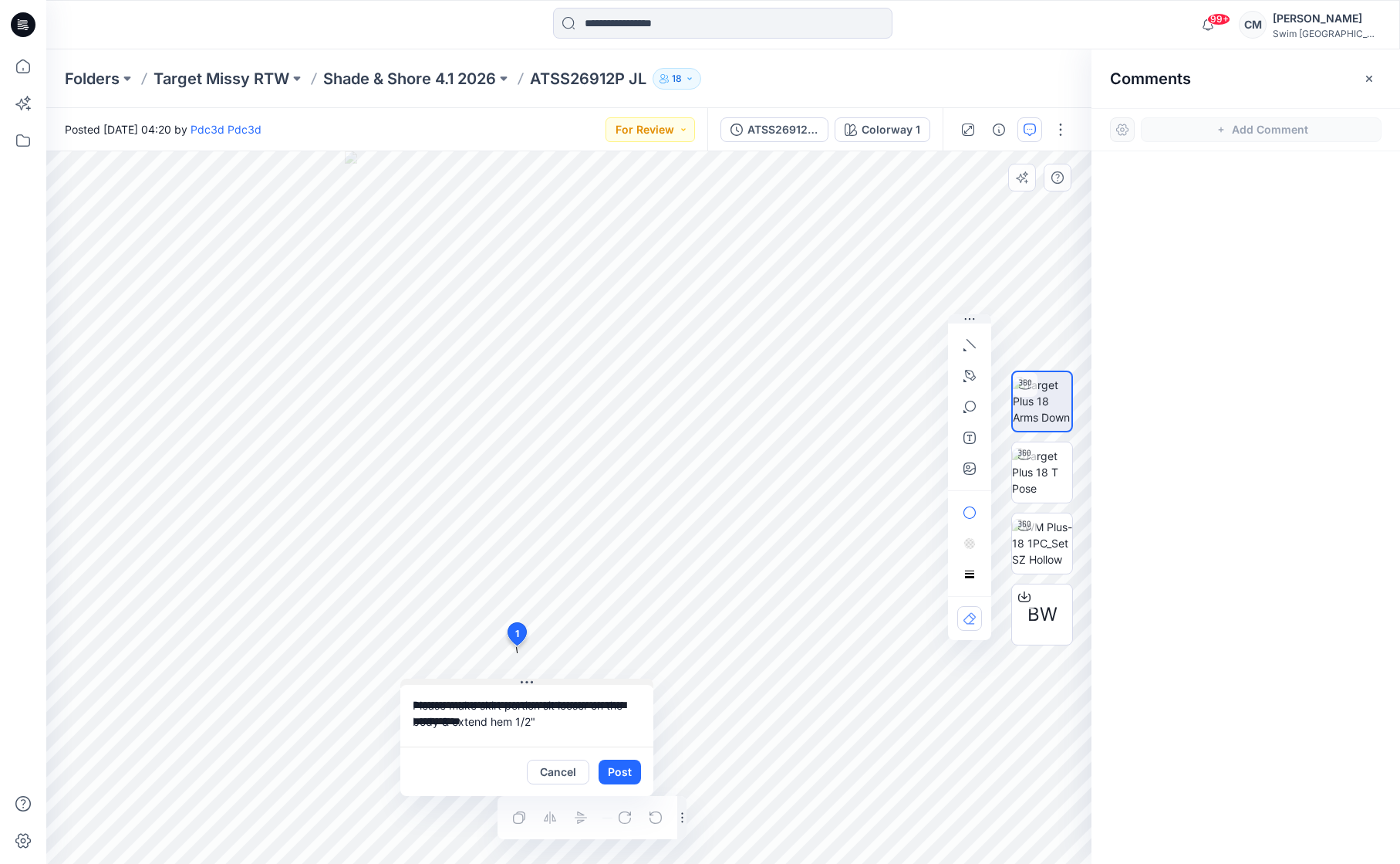
drag, startPoint x: 664, startPoint y: 639, endPoint x: 507, endPoint y: 673, distance: 160.6
click at [521, 677] on icon at bounding box center [527, 683] width 12 height 12
click at [546, 720] on textarea "**********" at bounding box center [510, 711] width 253 height 62
type textarea "**********"
click at [612, 768] on button "Post" at bounding box center [603, 768] width 42 height 25
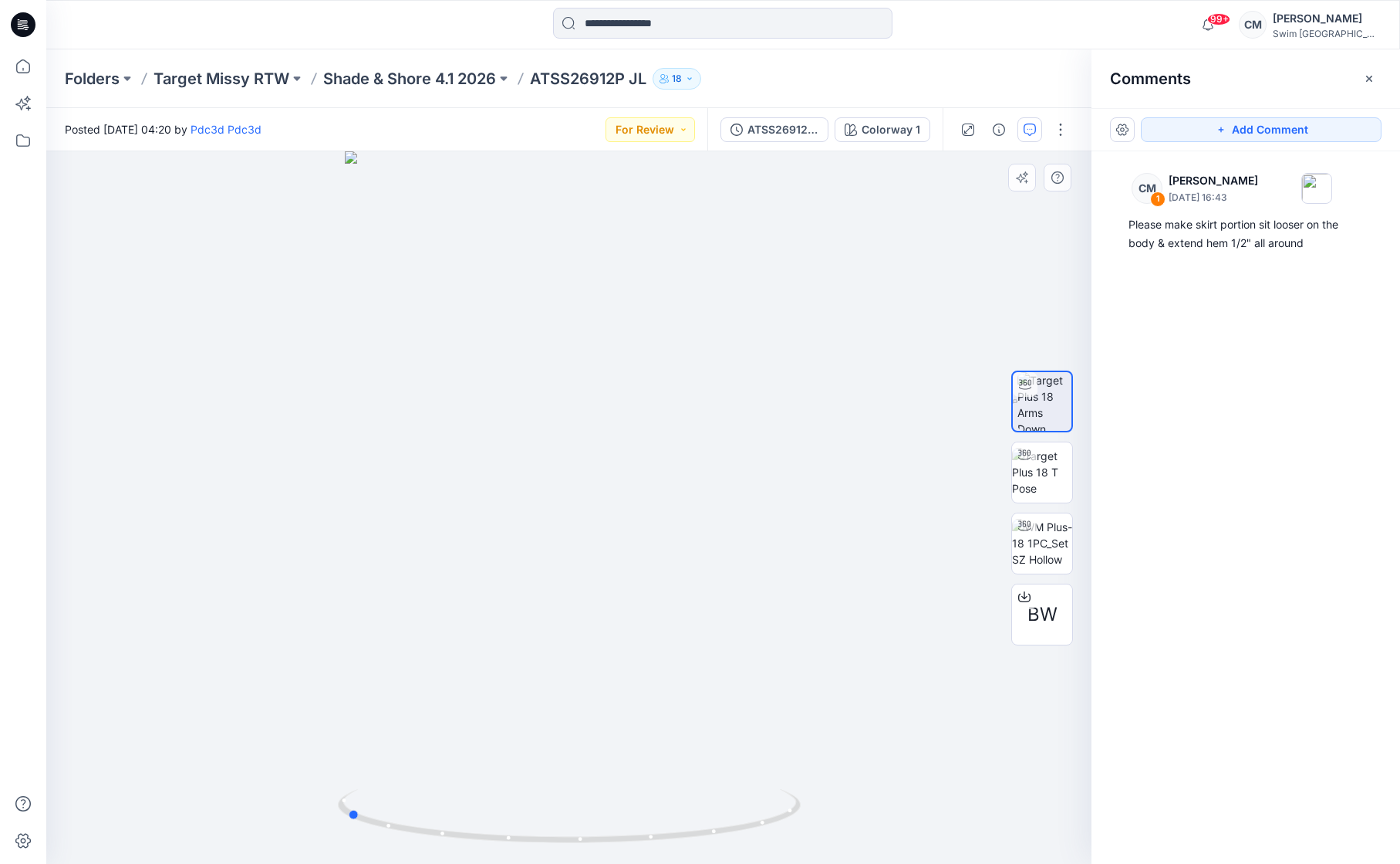
drag, startPoint x: 616, startPoint y: 661, endPoint x: 854, endPoint y: 638, distance: 239.1
click at [855, 638] on div at bounding box center [568, 508] width 1046 height 713
click at [681, 146] on div "Posted Thursday, September 11, 2025 04:20 by Pdc3d Pdc3d For Review" at bounding box center [377, 129] width 661 height 42
click at [670, 131] on button "For Review" at bounding box center [650, 130] width 89 height 25
click at [639, 296] on p "Resubmit" at bounding box center [615, 303] width 47 height 20
